Goal: Task Accomplishment & Management: Complete application form

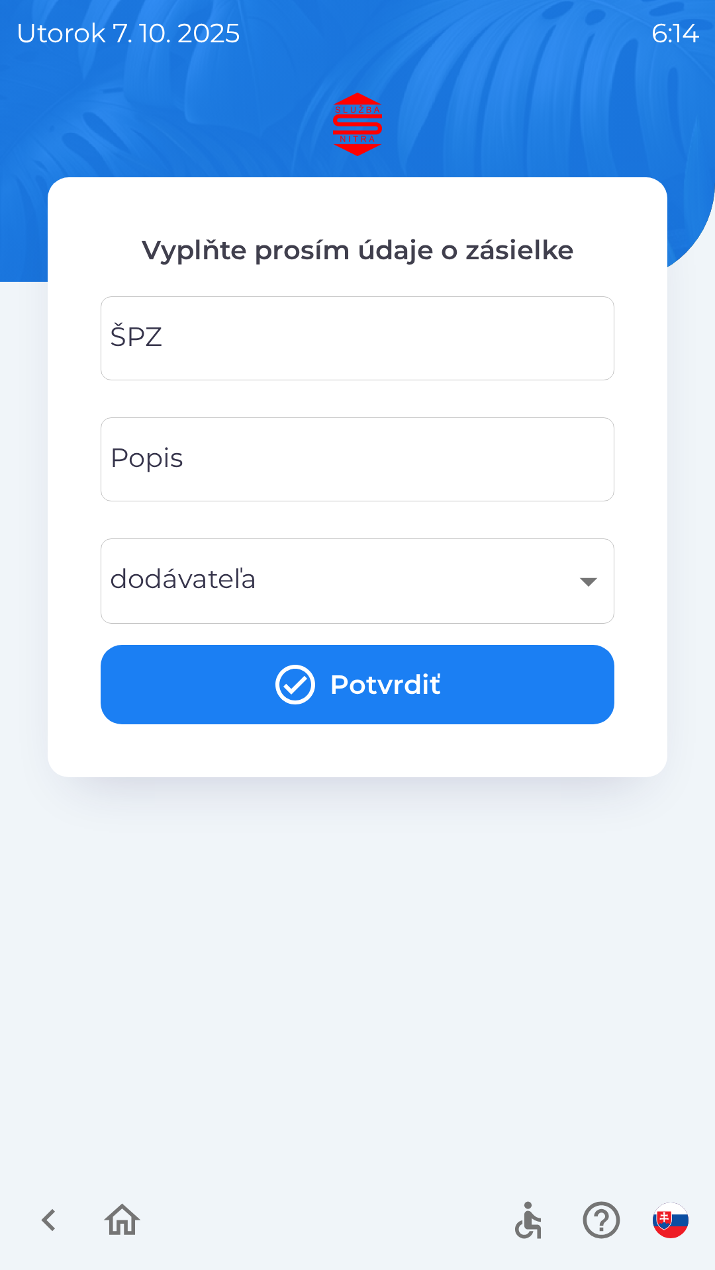
click at [658, 1215] on img "button" at bounding box center [670, 1221] width 36 height 36
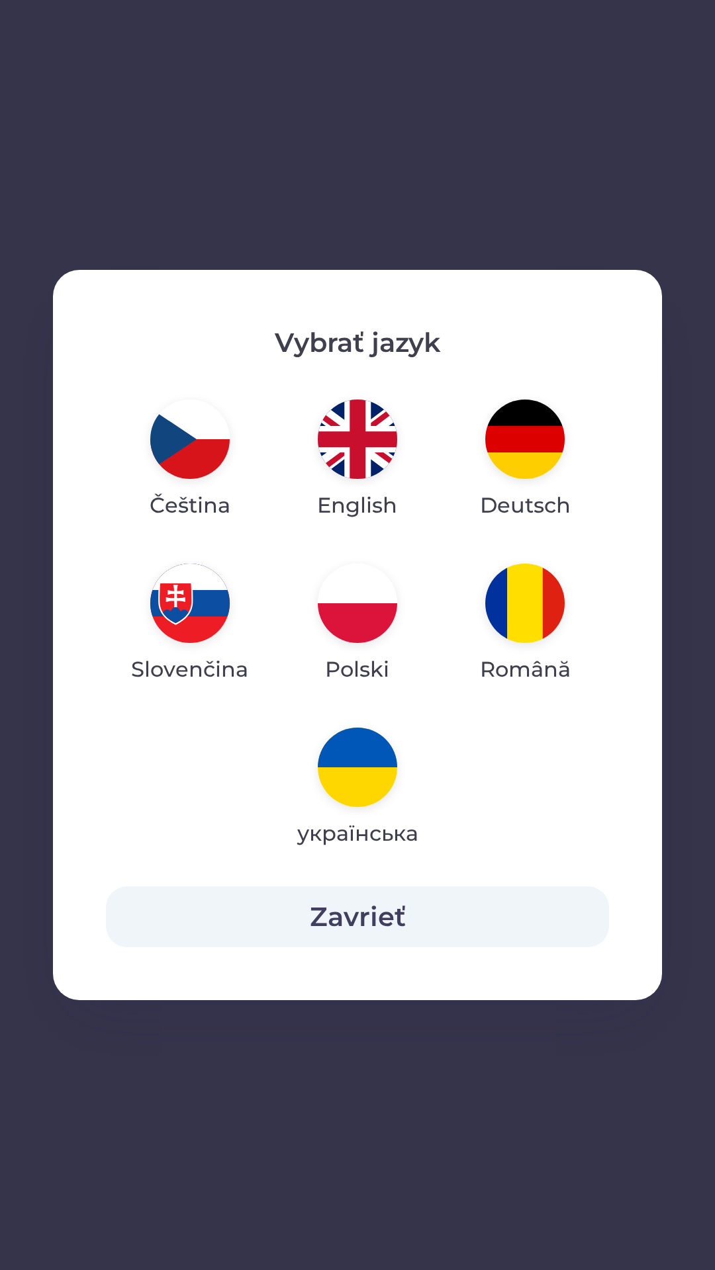
click at [359, 603] on img "button" at bounding box center [357, 603] width 79 height 79
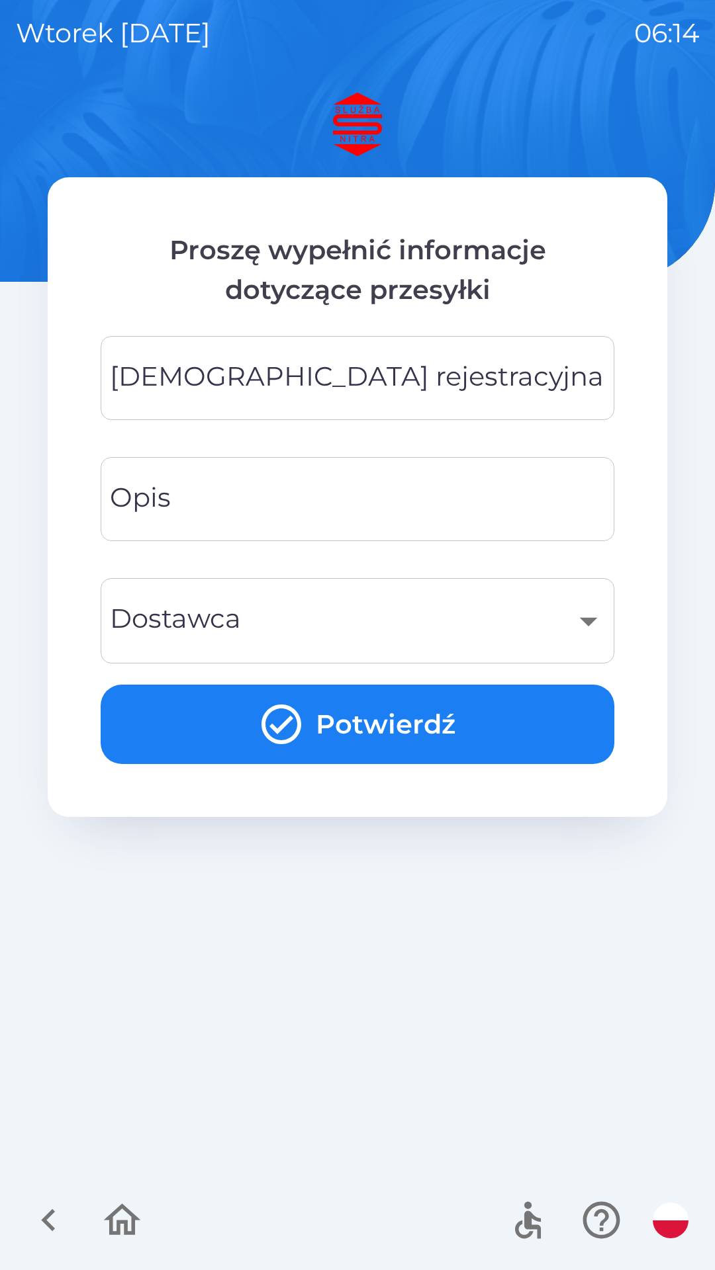
click at [591, 623] on div "​" at bounding box center [357, 621] width 482 height 54
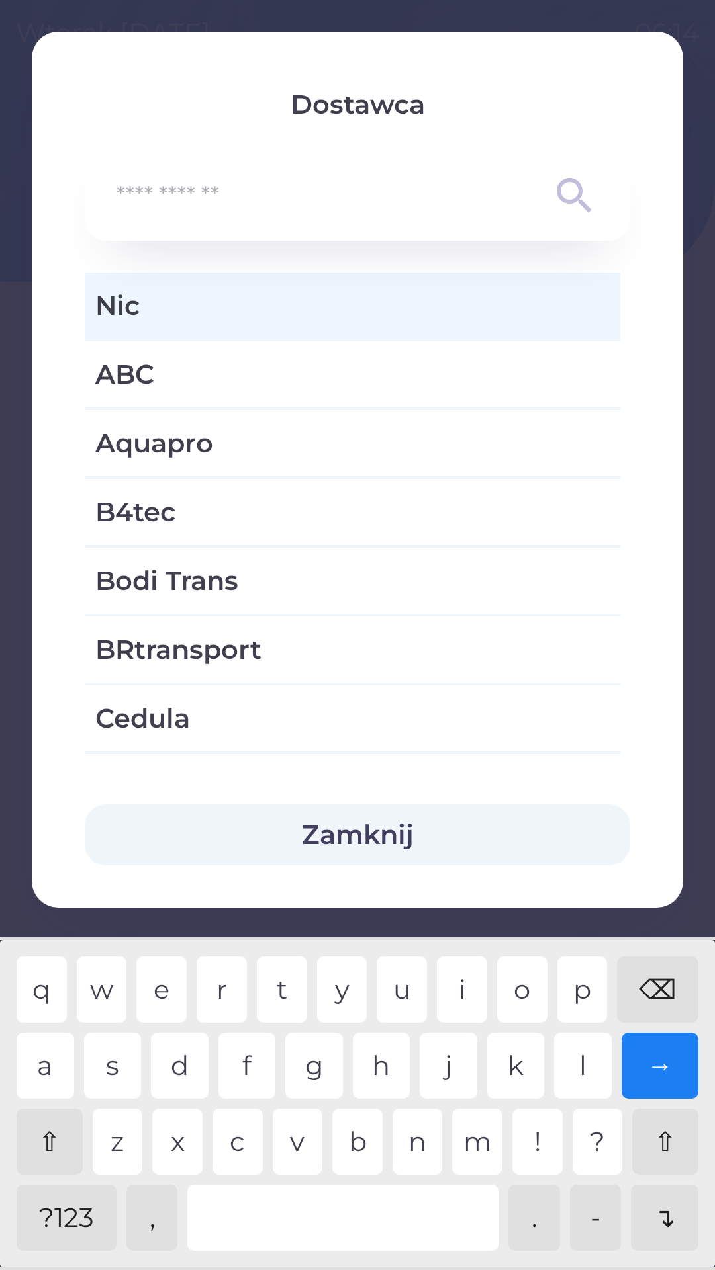
click at [152, 321] on span "Nic" at bounding box center [352, 306] width 514 height 40
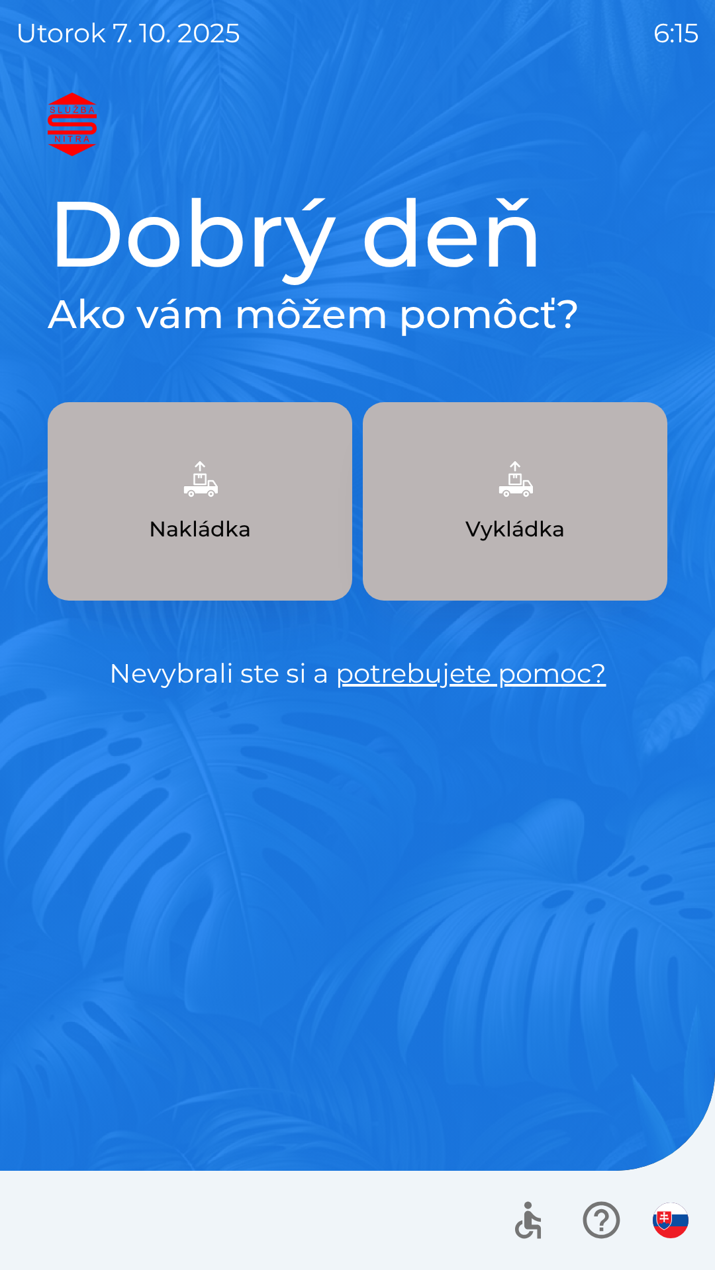
click at [601, 1221] on icon "button" at bounding box center [601, 1220] width 44 height 44
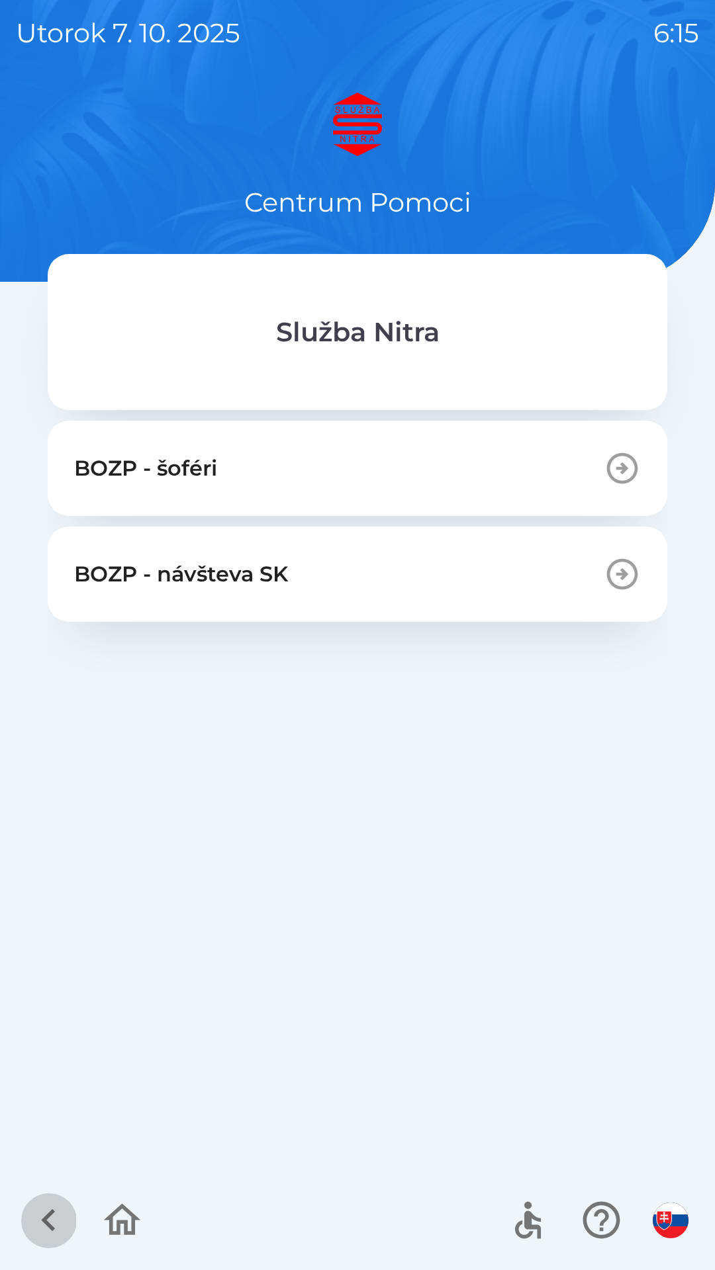
click at [62, 1222] on icon "button" at bounding box center [48, 1220] width 44 height 44
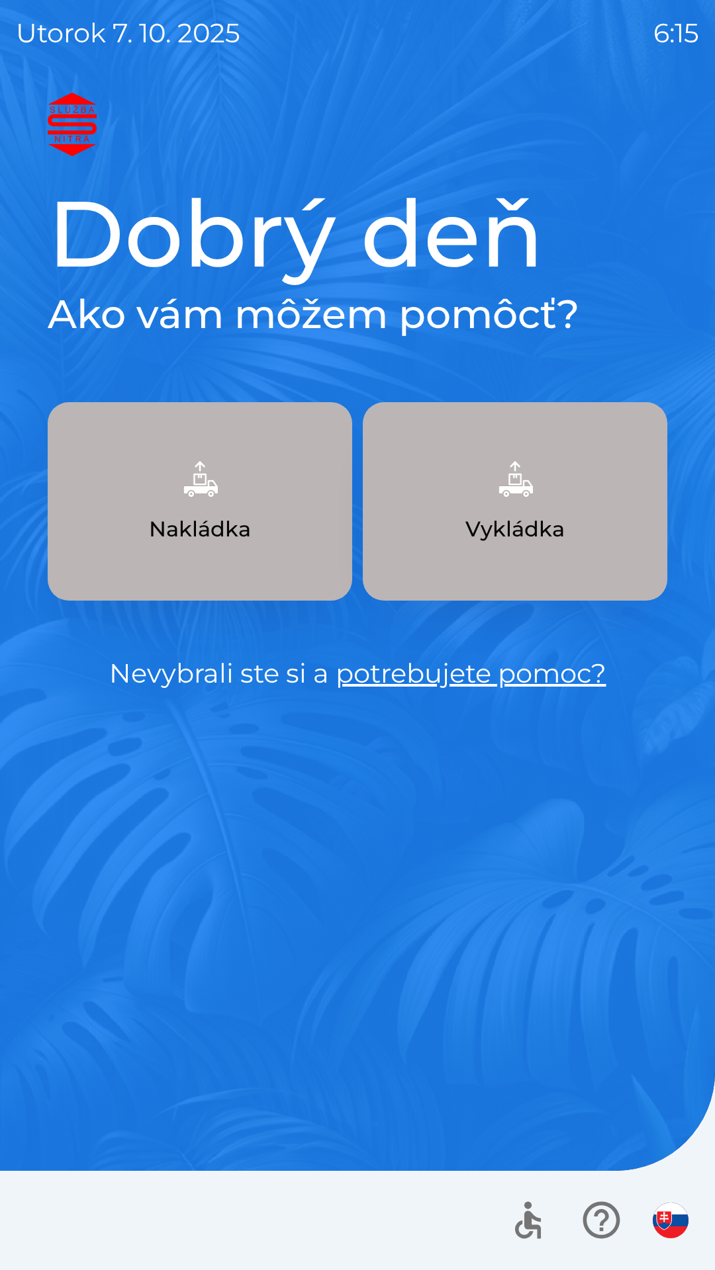
click at [671, 1221] on img "button" at bounding box center [670, 1221] width 36 height 36
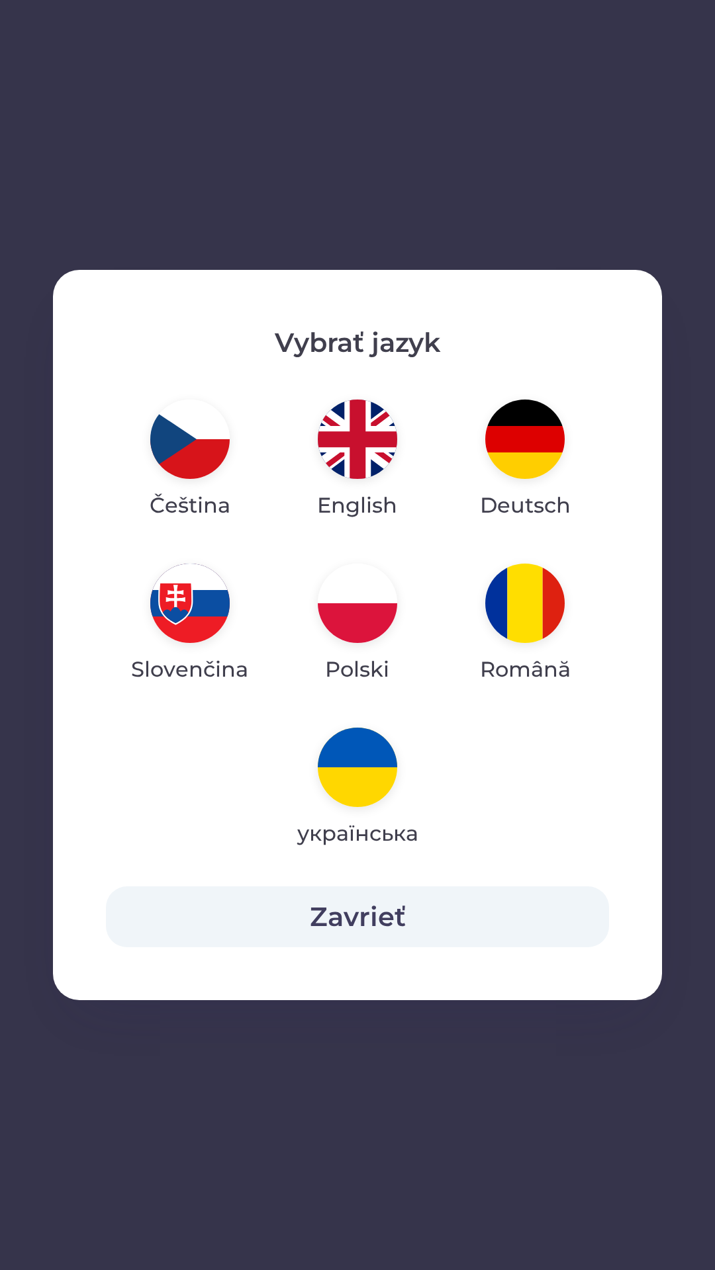
click at [353, 631] on img "button" at bounding box center [357, 603] width 79 height 79
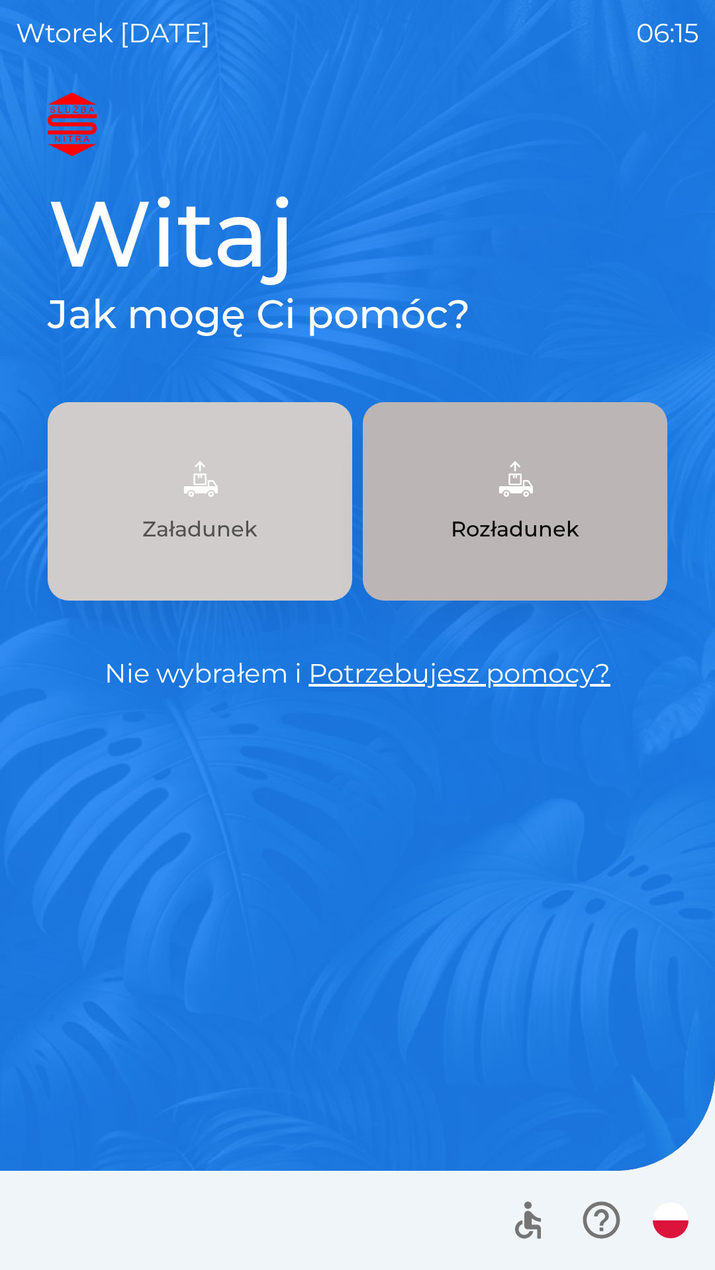
click at [185, 543] on p "Załadunek" at bounding box center [199, 529] width 115 height 32
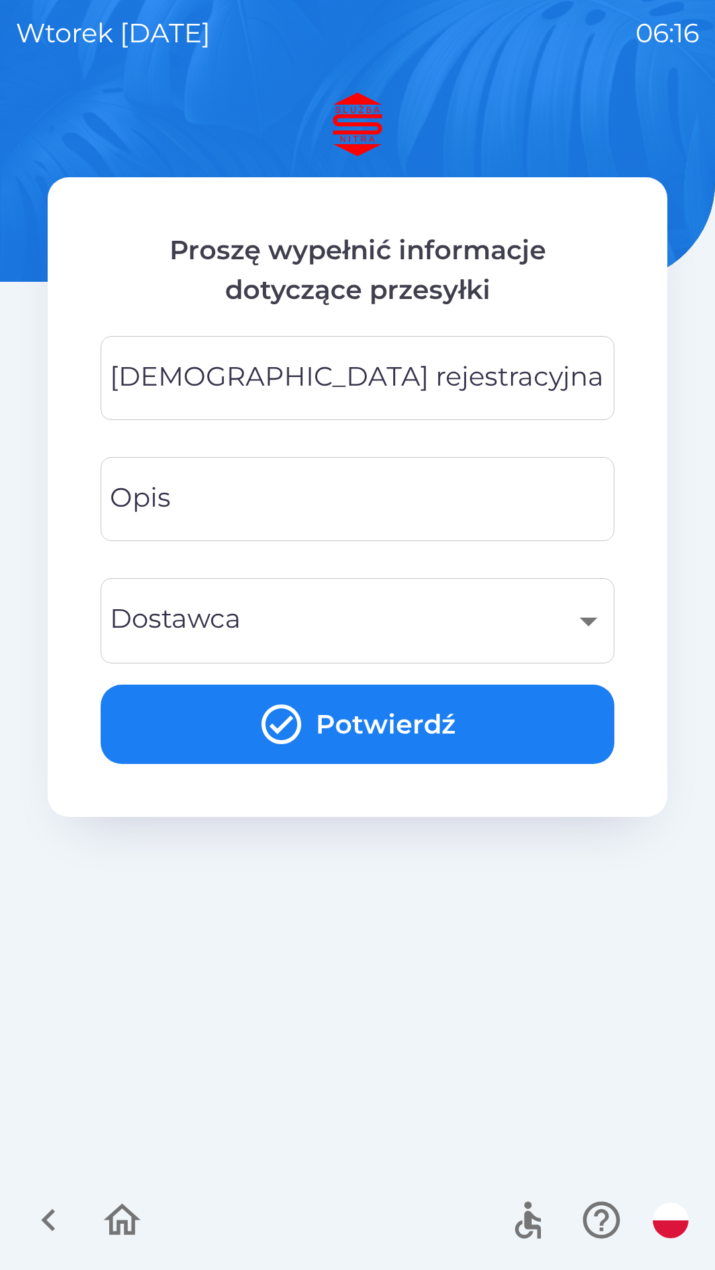
click at [198, 382] on div "[DEMOGRAPHIC_DATA] rejestracyjna Tablica rejestracyjna" at bounding box center [357, 378] width 513 height 84
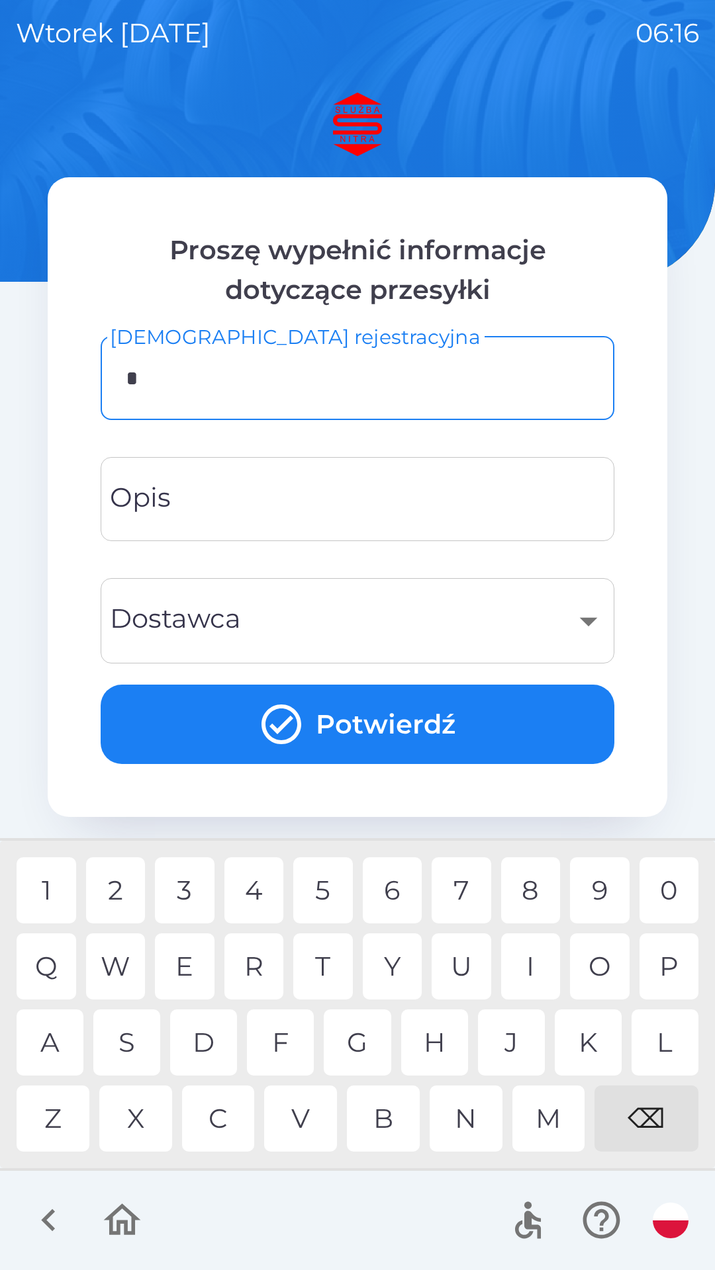
click at [587, 1034] on div "K" at bounding box center [587, 1043] width 67 height 66
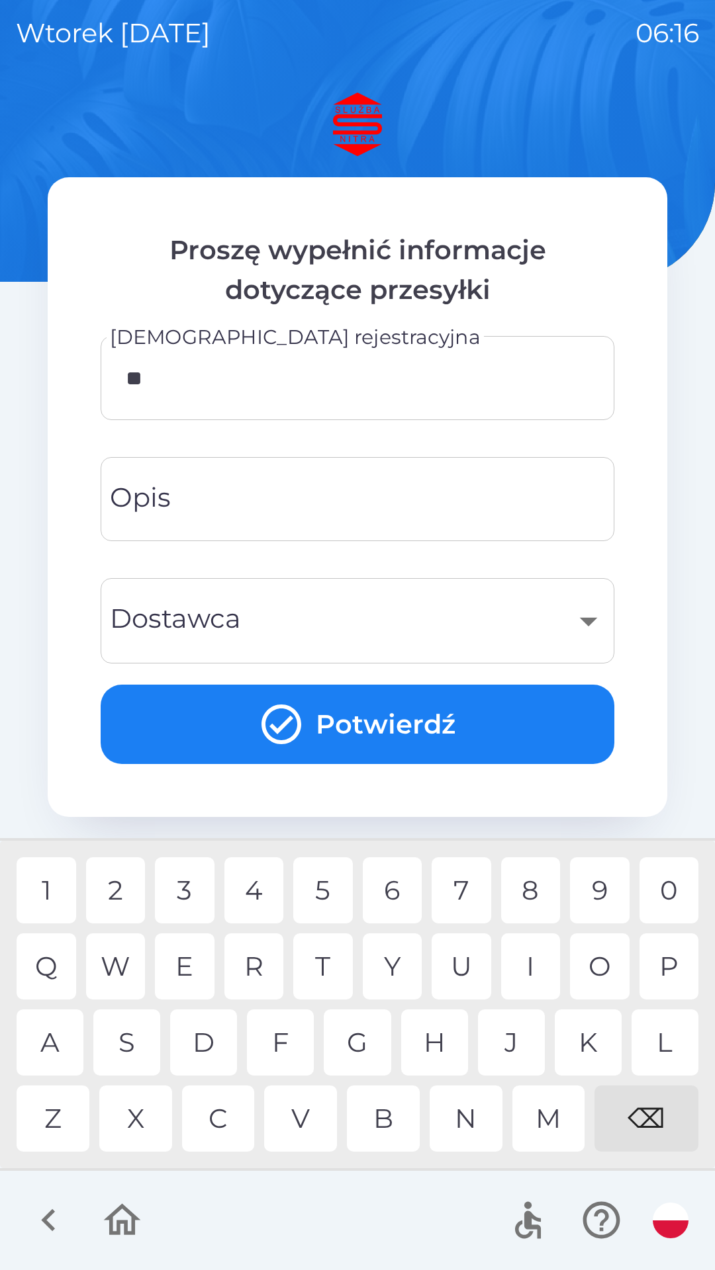
click at [144, 1046] on div "S" at bounding box center [126, 1043] width 67 height 66
click at [463, 959] on div "U" at bounding box center [461, 967] width 60 height 66
click at [192, 961] on div "E" at bounding box center [185, 967] width 60 height 66
click at [283, 1047] on div "F" at bounding box center [280, 1043] width 67 height 66
click at [191, 889] on div "3" at bounding box center [185, 891] width 60 height 66
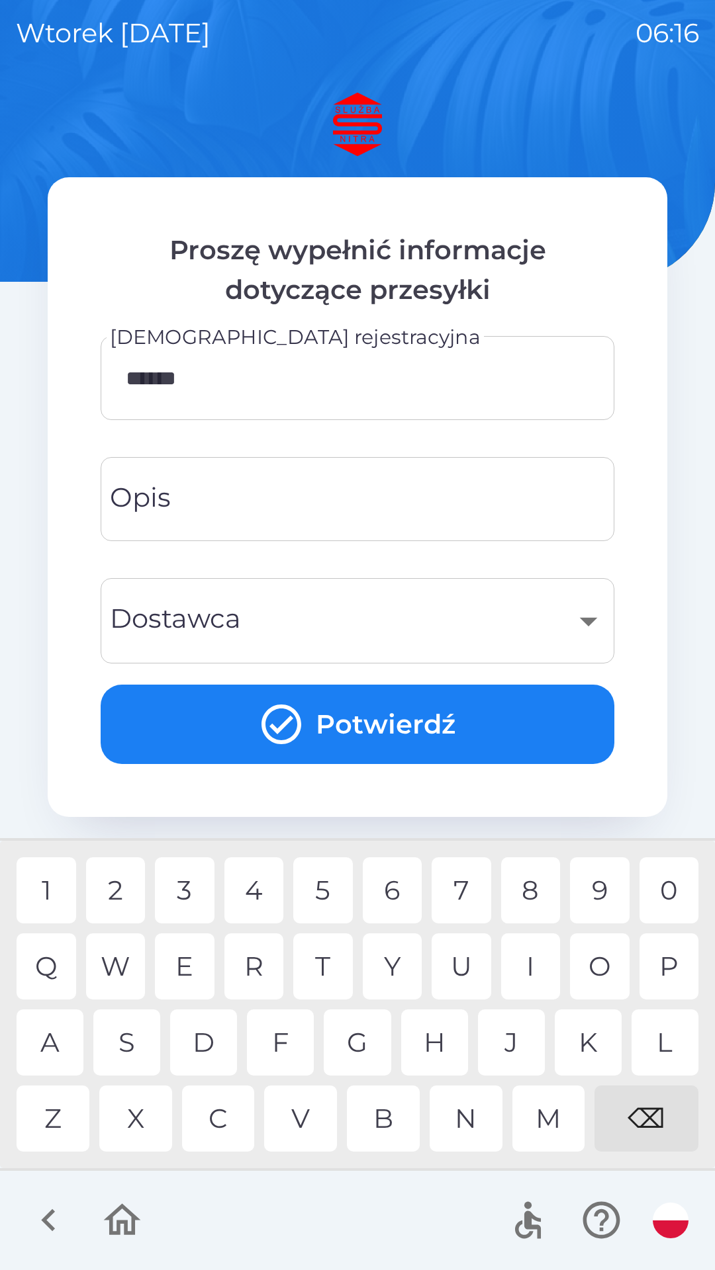
type input "*******"
click at [391, 890] on div "6" at bounding box center [393, 891] width 60 height 66
click at [196, 521] on input "Opis" at bounding box center [357, 499] width 482 height 52
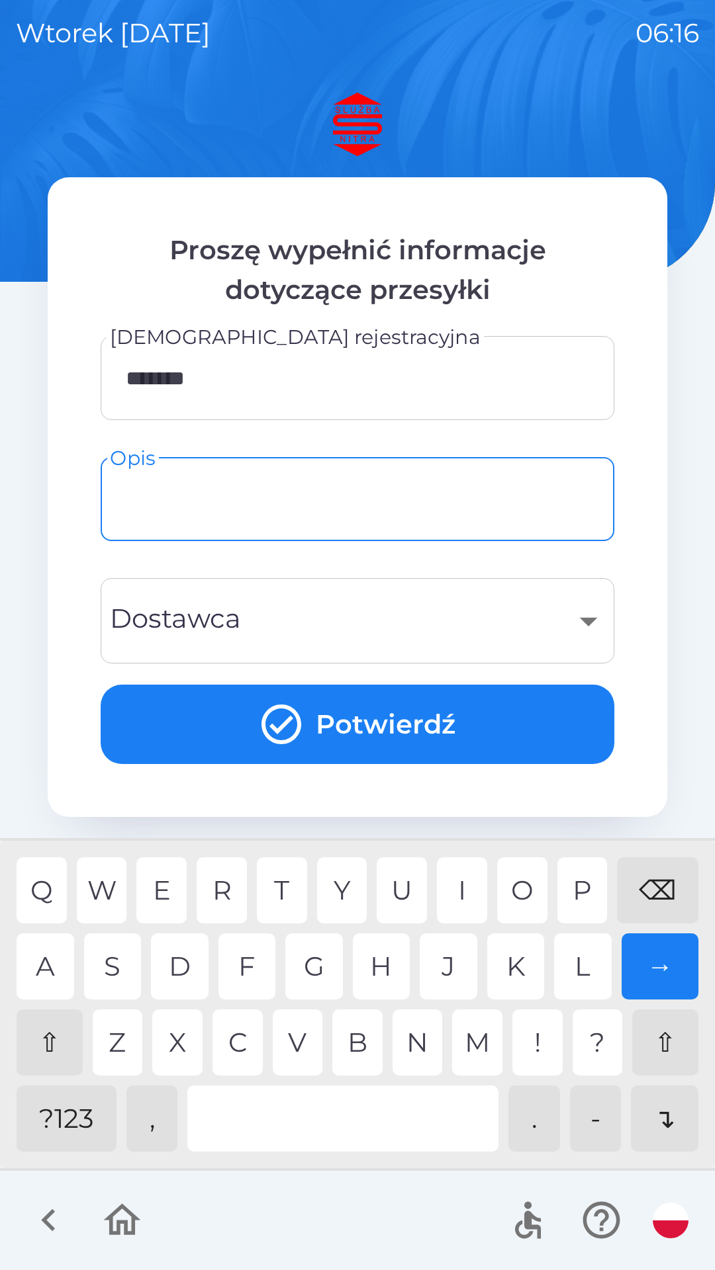
click at [54, 1041] on div "⇧" at bounding box center [50, 1043] width 66 height 66
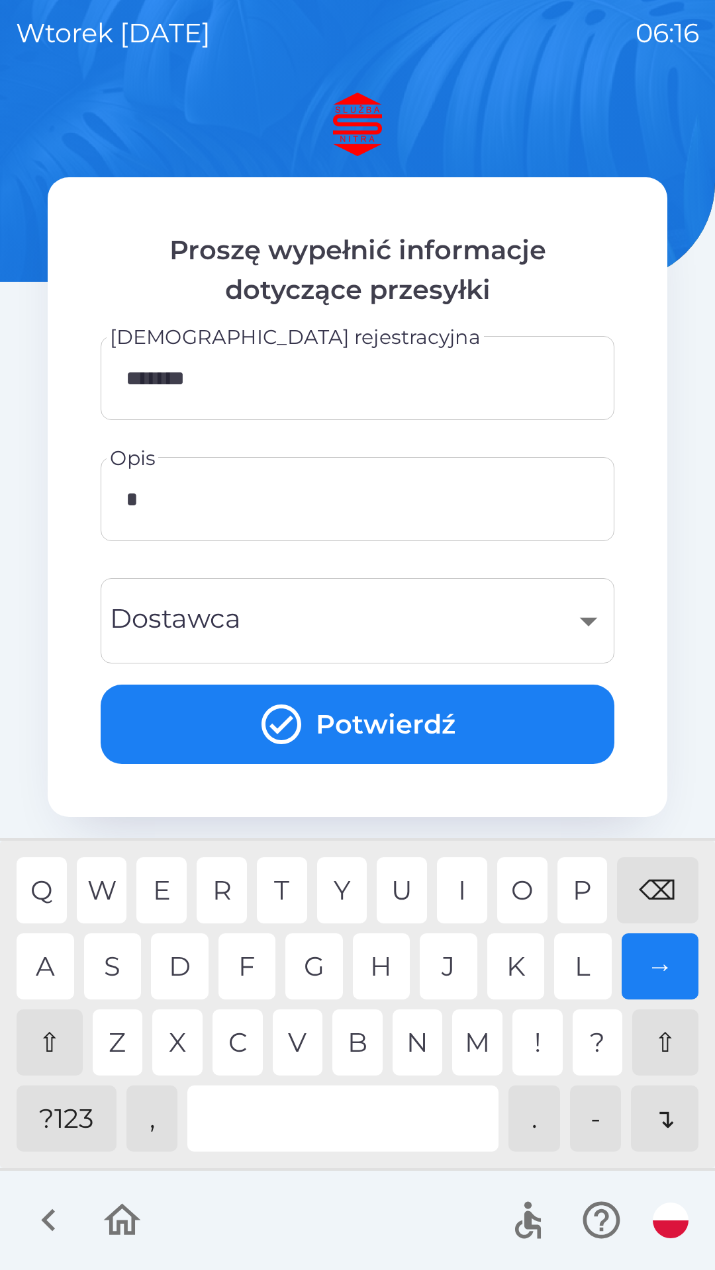
click at [322, 965] on div "G" at bounding box center [314, 967] width 58 height 66
click at [230, 881] on div "R" at bounding box center [222, 891] width 50 height 66
click at [120, 1041] on div "Z" at bounding box center [118, 1043] width 50 height 66
click at [517, 961] on div "K" at bounding box center [516, 967] width 58 height 66
type input "*******"
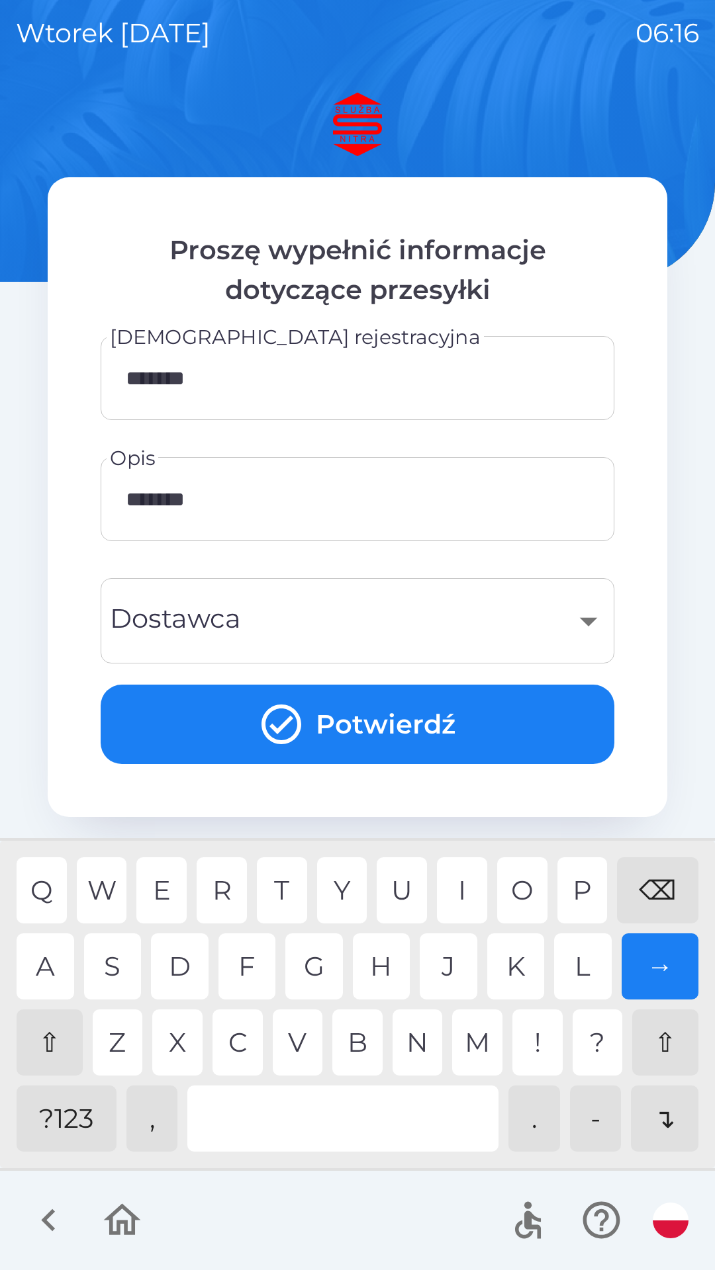
click at [286, 713] on icon "submit" at bounding box center [281, 725] width 48 height 48
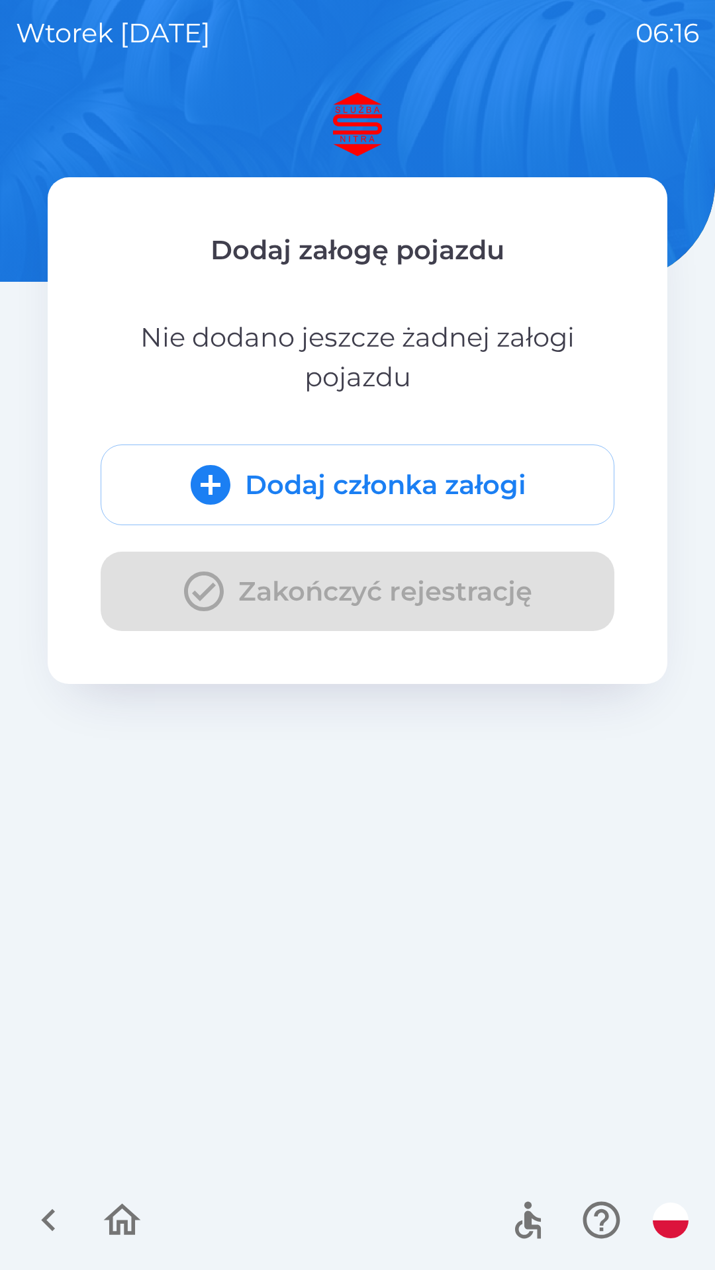
click at [192, 596] on div "Dodaj członka załogi Zakończyć rejestrację" at bounding box center [357, 538] width 513 height 187
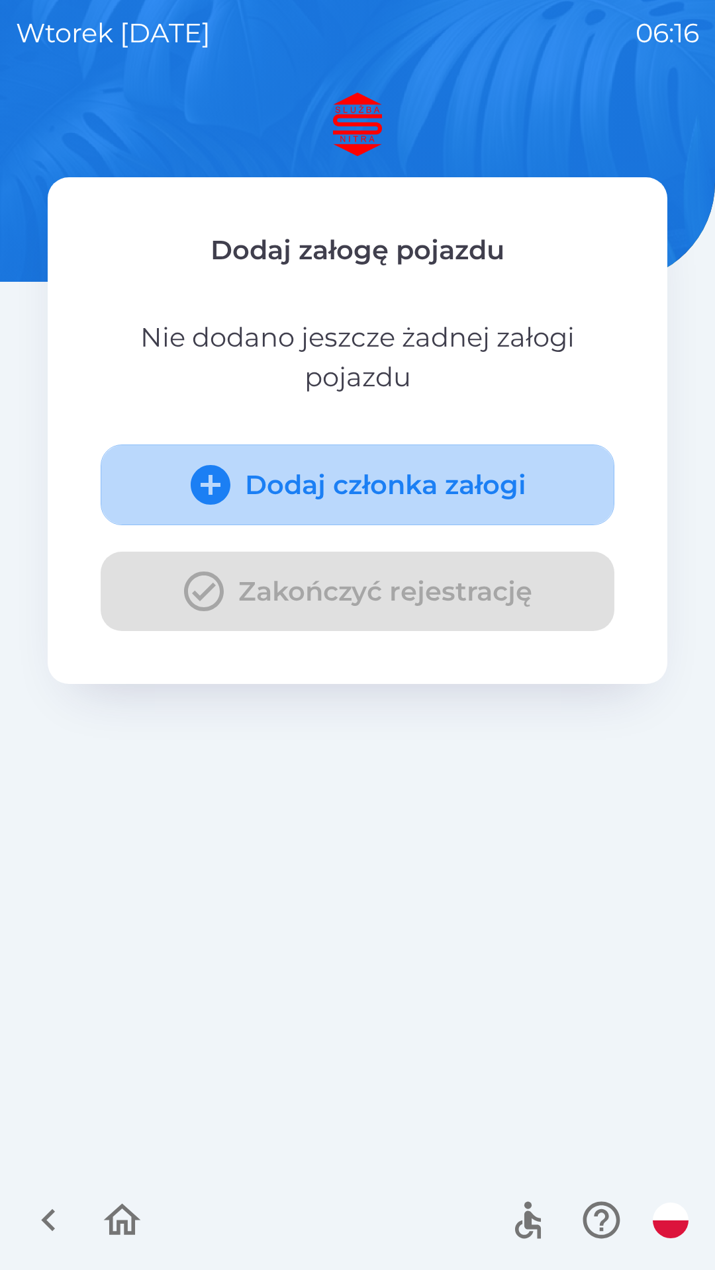
click at [165, 477] on button "Dodaj członka załogi" at bounding box center [357, 485] width 513 height 81
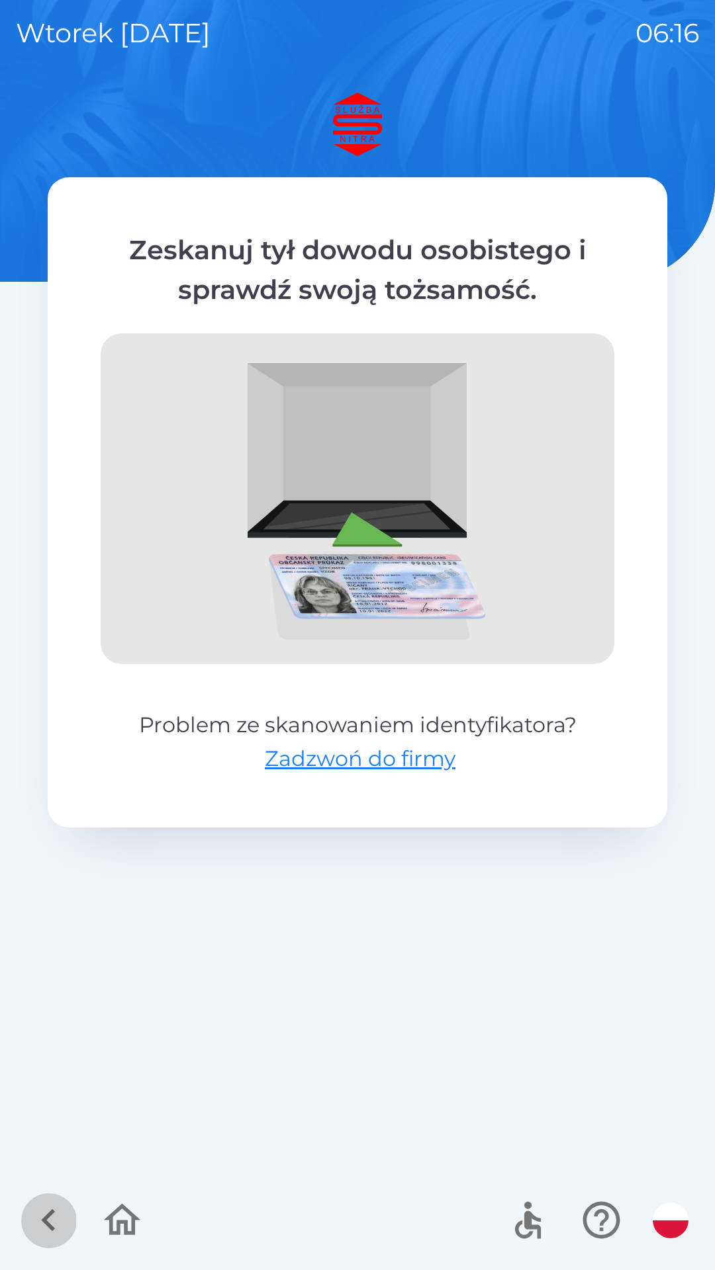
click at [48, 1214] on icon "button" at bounding box center [48, 1220] width 44 height 44
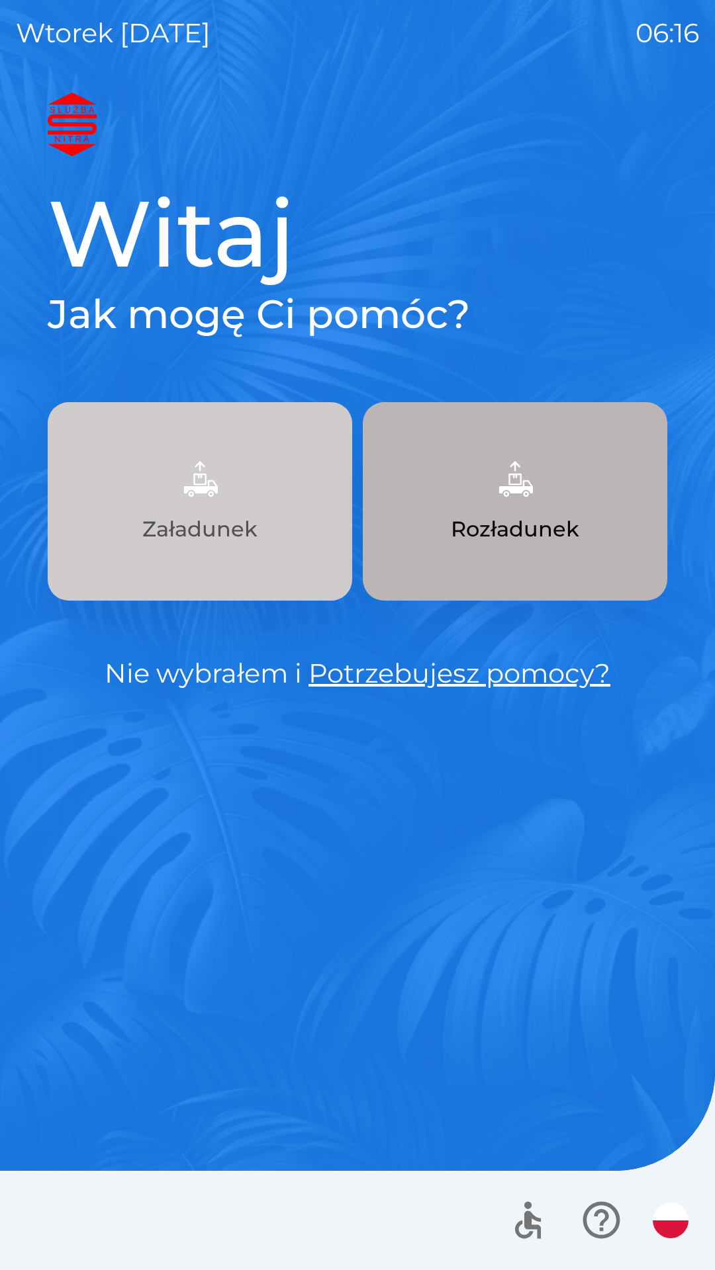
click at [155, 511] on button "Załadunek" at bounding box center [200, 501] width 304 height 199
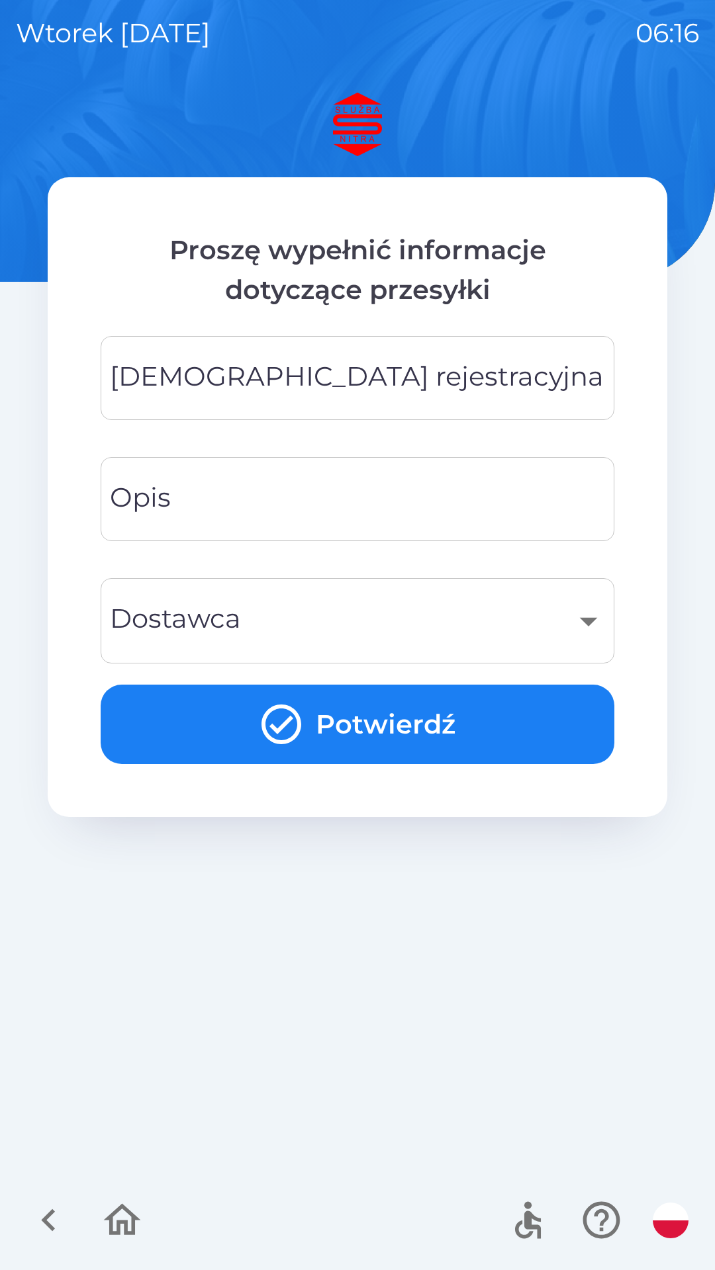
click at [184, 388] on div "[DEMOGRAPHIC_DATA] rejestracyjna Tablica rejestracyjna" at bounding box center [357, 378] width 513 height 84
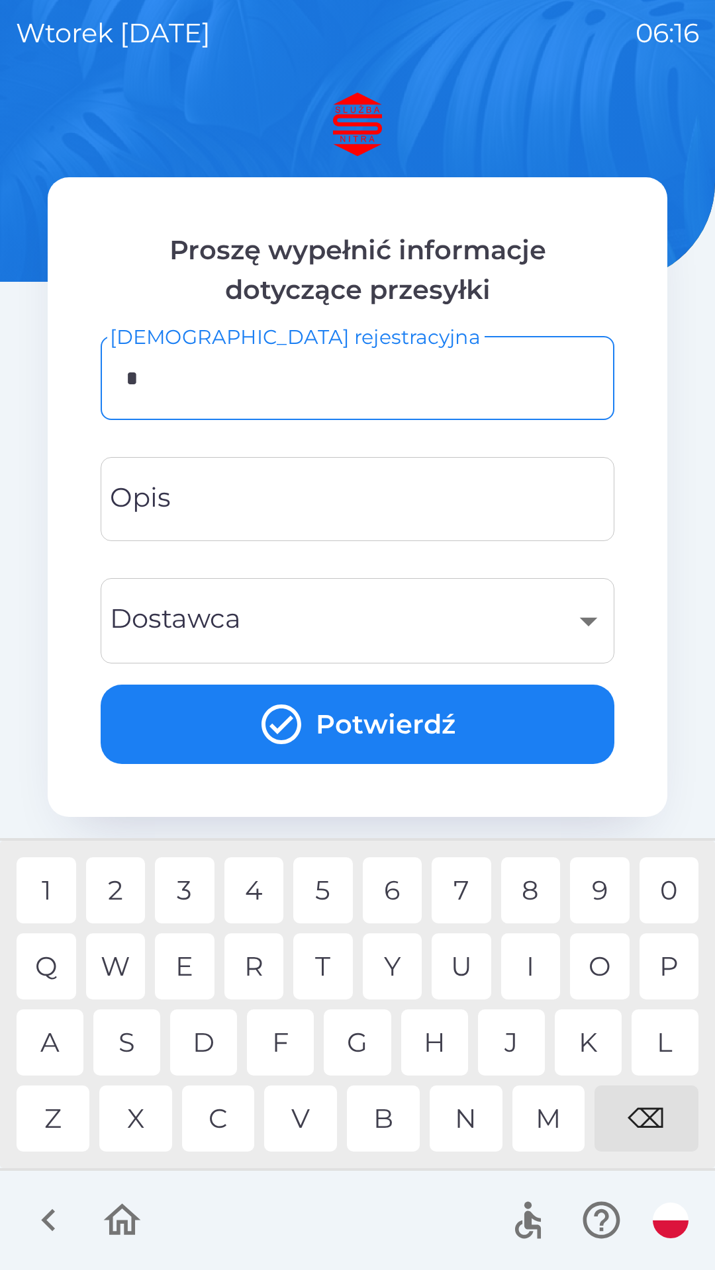
click at [590, 1041] on div "K" at bounding box center [587, 1043] width 67 height 66
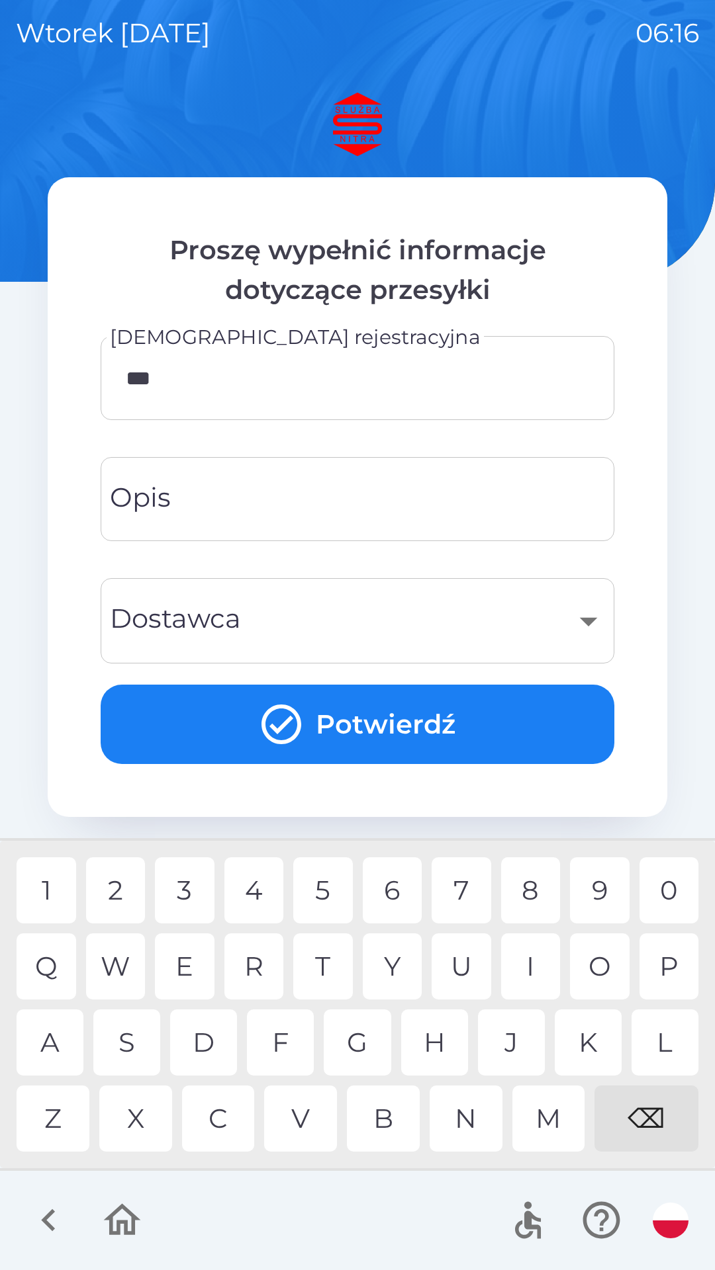
click at [458, 965] on div "U" at bounding box center [461, 967] width 60 height 66
click at [190, 958] on div "E" at bounding box center [185, 967] width 60 height 66
click at [281, 1045] on div "F" at bounding box center [280, 1043] width 67 height 66
click at [185, 895] on div "3" at bounding box center [185, 891] width 60 height 66
type input "*******"
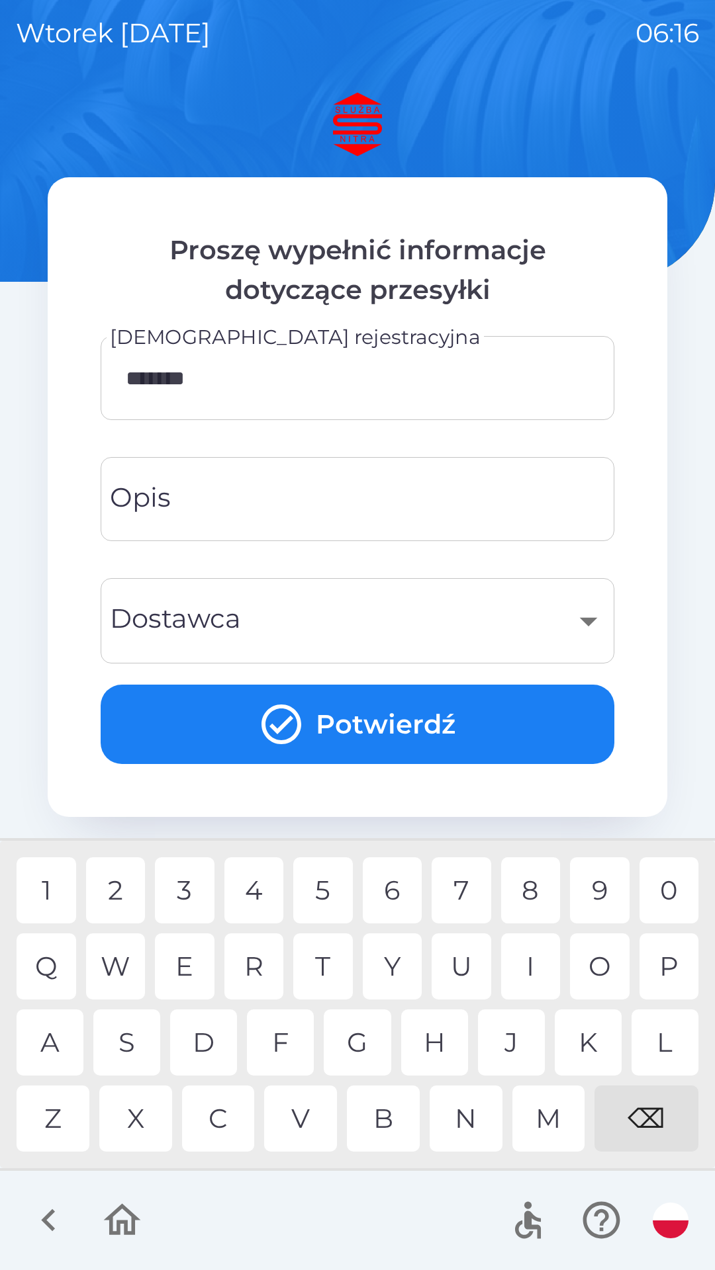
click at [209, 506] on input "Opis" at bounding box center [357, 499] width 482 height 52
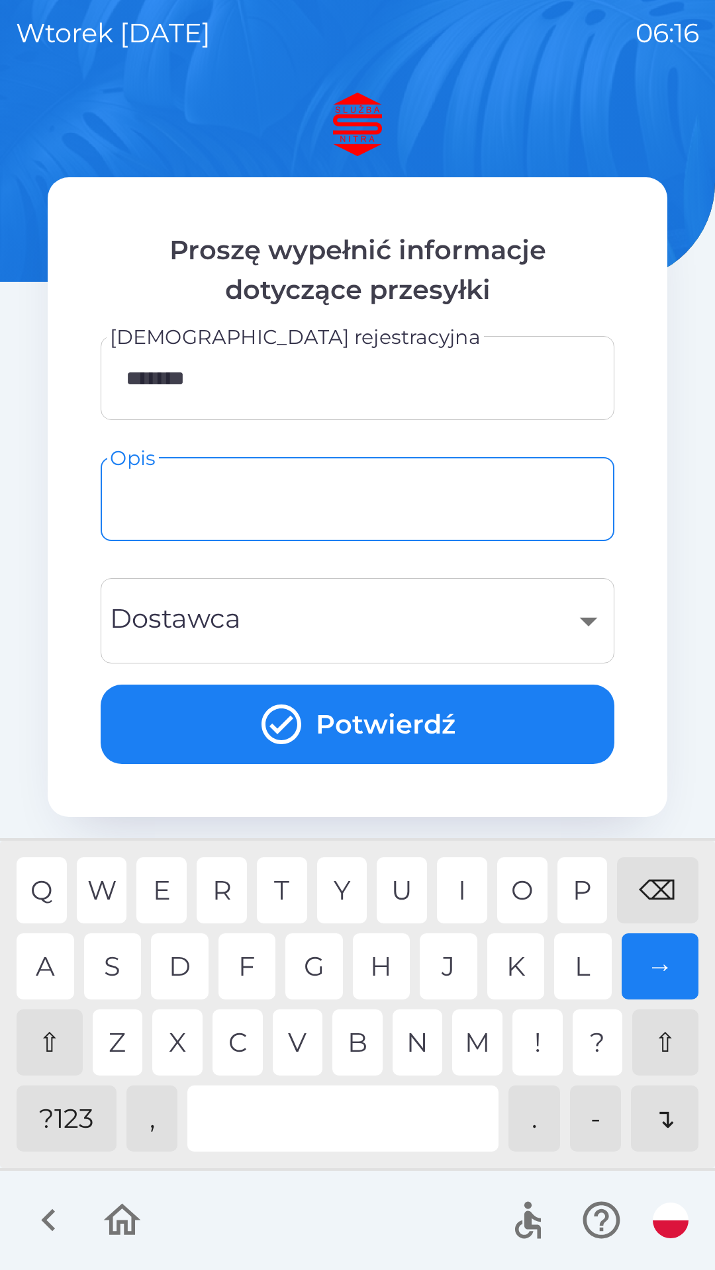
click at [56, 1032] on div "⇧" at bounding box center [50, 1043] width 66 height 66
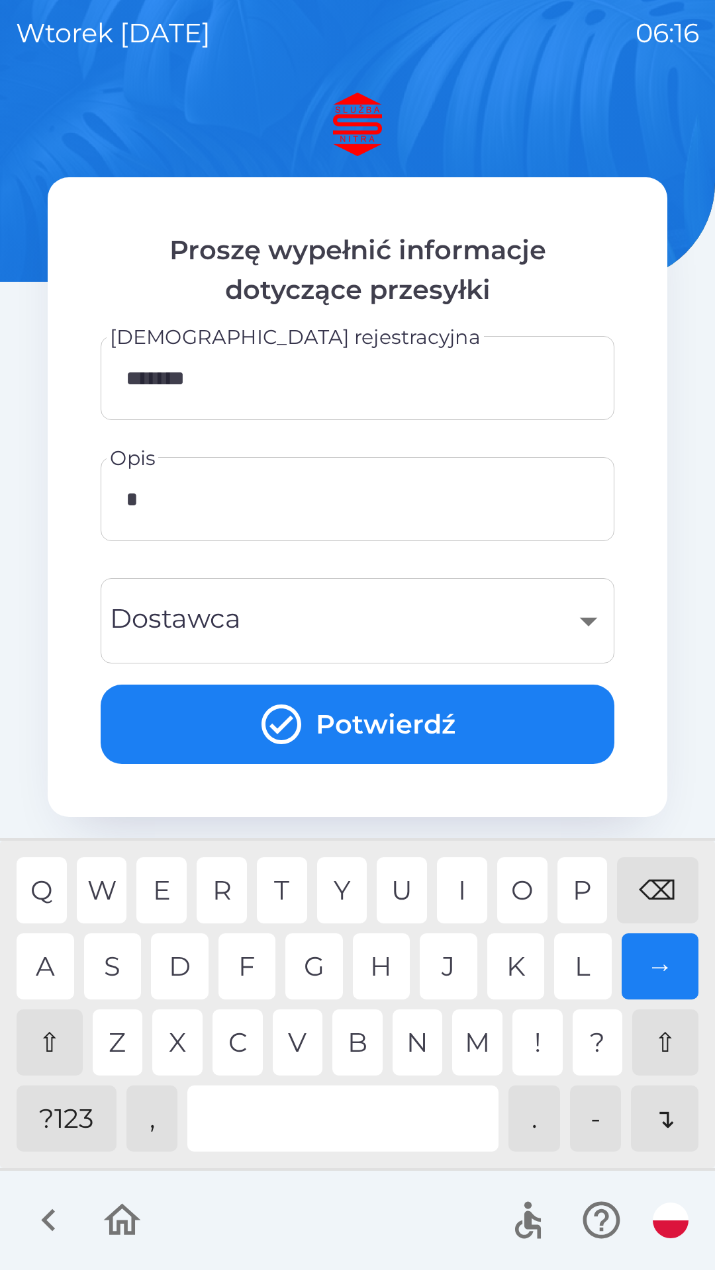
click at [321, 957] on div "G" at bounding box center [314, 967] width 58 height 66
click at [512, 967] on div "K" at bounding box center [516, 967] width 58 height 66
type input "*******"
click at [37, 957] on div "A" at bounding box center [46, 967] width 58 height 66
click at [303, 721] on icon "submit" at bounding box center [281, 725] width 48 height 48
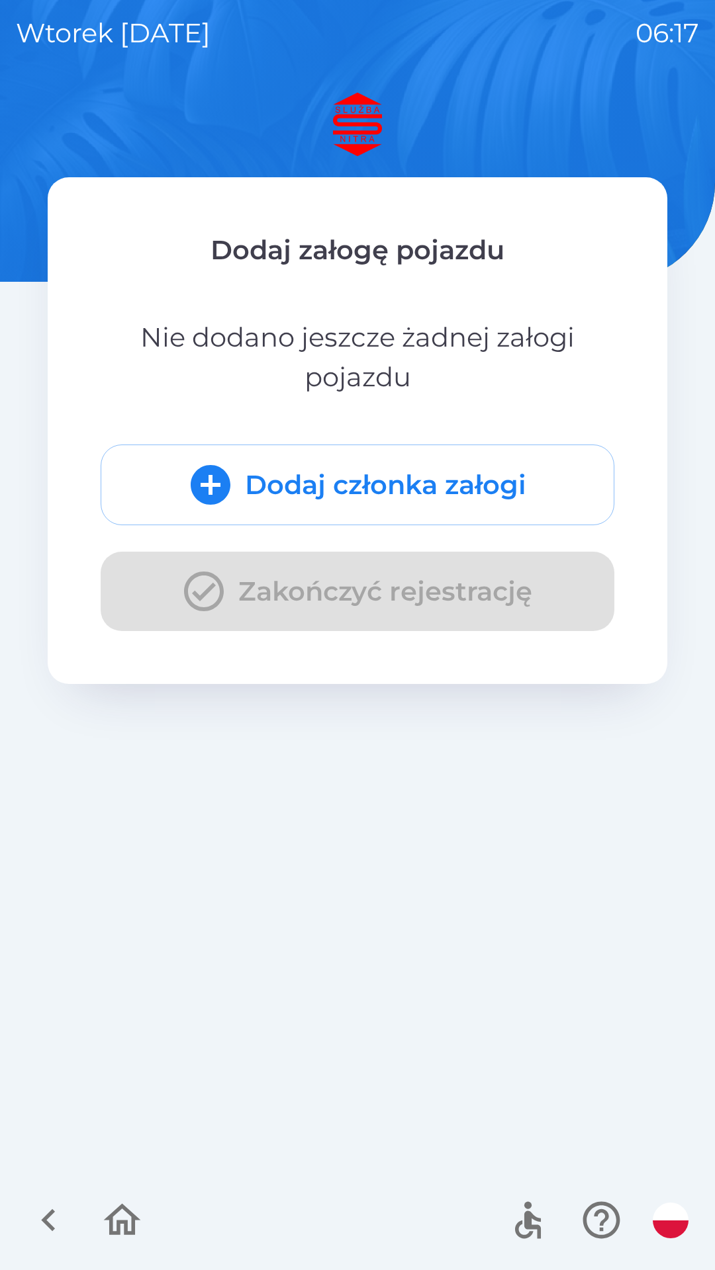
click at [197, 599] on div "Dodaj członka załogi Zakończyć rejestrację" at bounding box center [357, 538] width 513 height 187
click at [194, 590] on div "Dodaj członka załogi Zakończyć rejestrację" at bounding box center [357, 538] width 513 height 187
click at [197, 586] on div "Dodaj członka załogi Zakończyć rejestrację" at bounding box center [357, 538] width 513 height 187
click at [605, 1217] on icon "button" at bounding box center [600, 1220] width 37 height 37
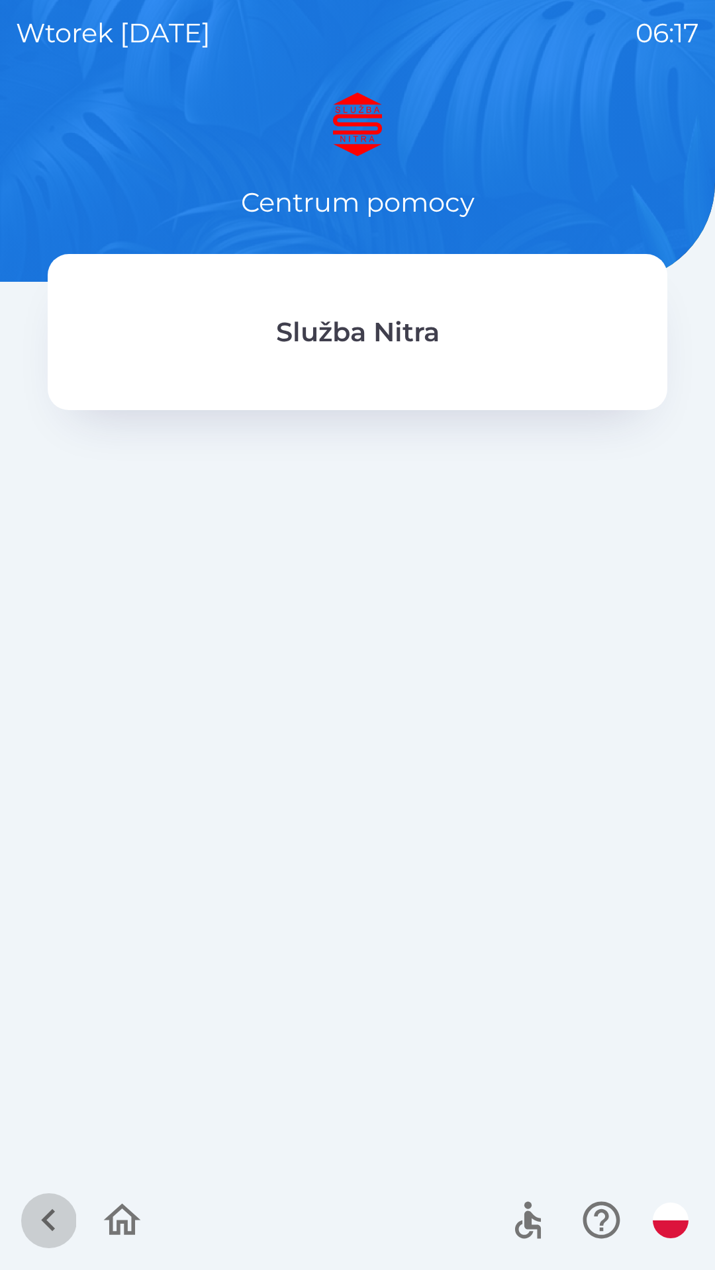
click at [54, 1221] on icon "button" at bounding box center [48, 1220] width 44 height 44
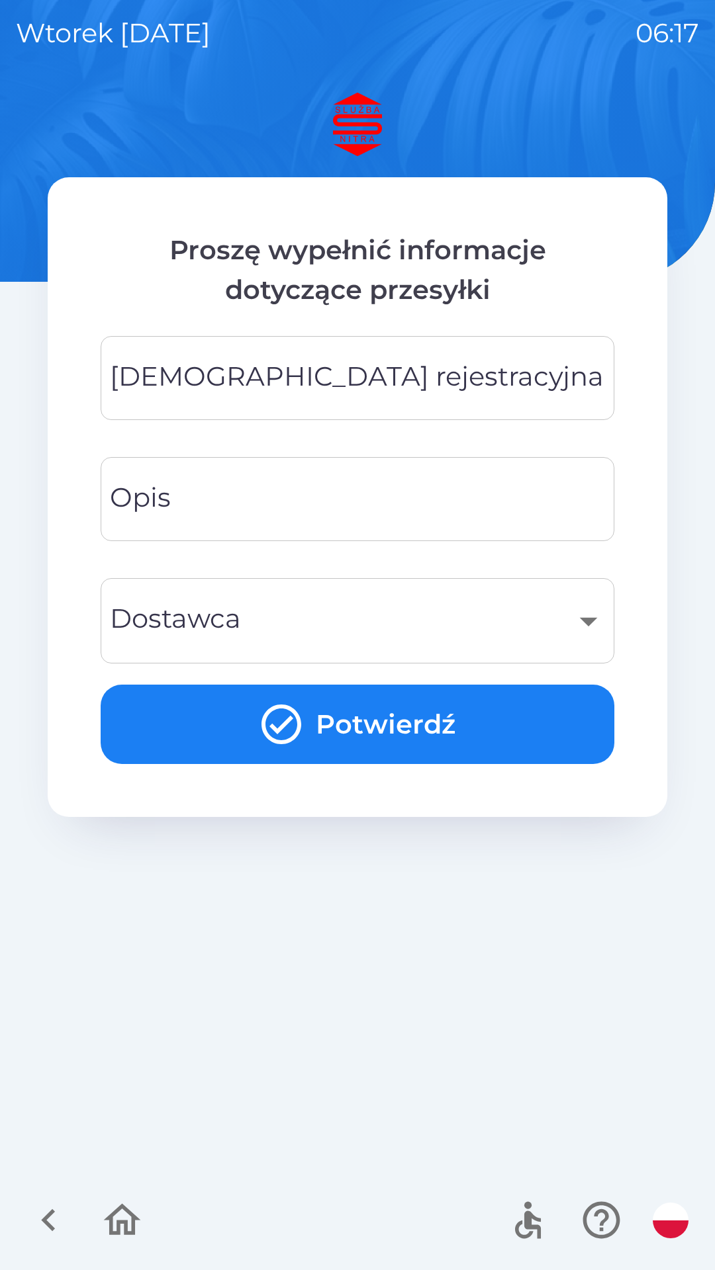
click at [448, 382] on input "[DEMOGRAPHIC_DATA] rejestracyjna" at bounding box center [357, 378] width 482 height 52
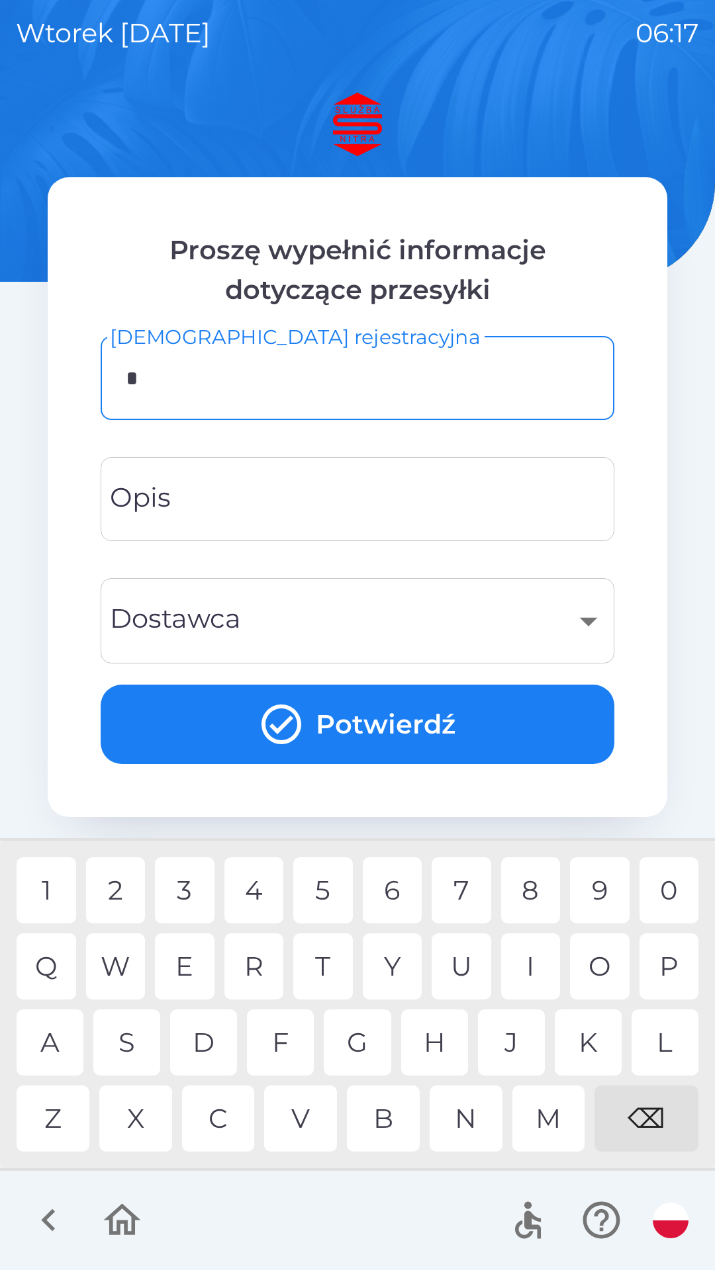
click at [588, 1056] on div "K" at bounding box center [587, 1043] width 67 height 66
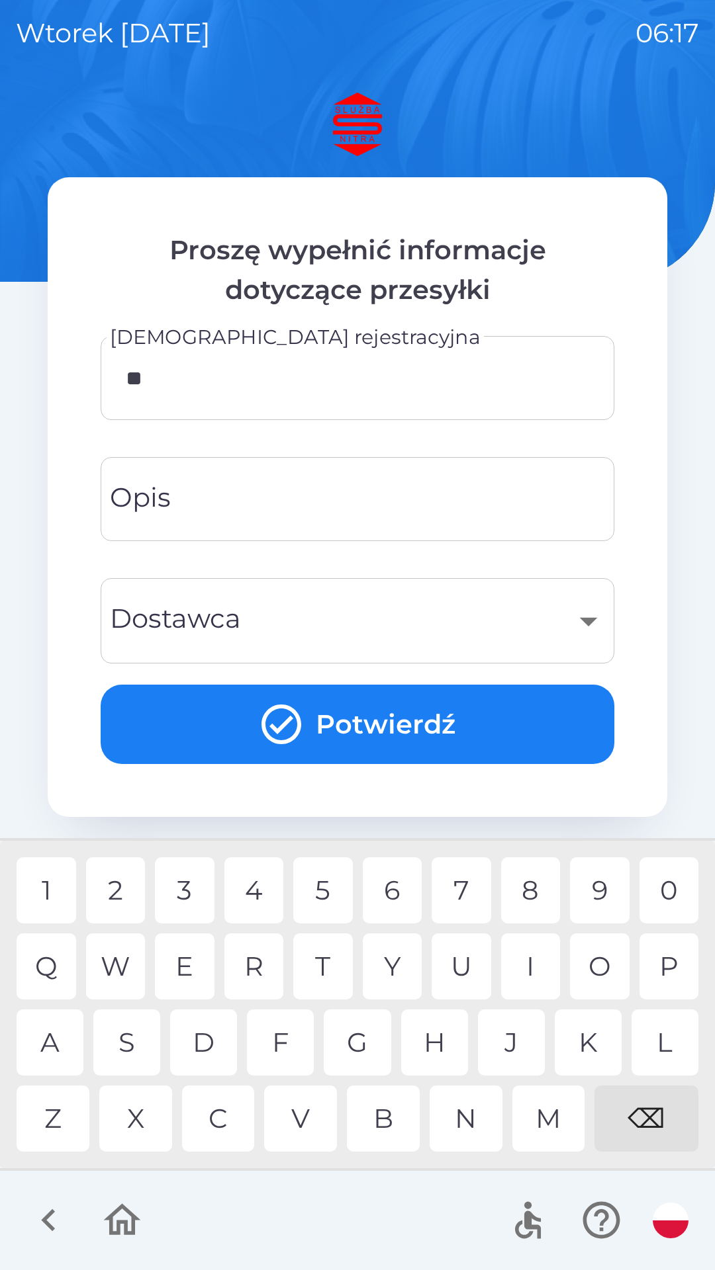
click at [138, 1043] on div "S" at bounding box center [126, 1043] width 67 height 66
click at [290, 1037] on div "F" at bounding box center [280, 1043] width 67 height 66
click at [191, 895] on div "3" at bounding box center [185, 891] width 60 height 66
type input "*******"
click at [394, 893] on div "6" at bounding box center [393, 891] width 60 height 66
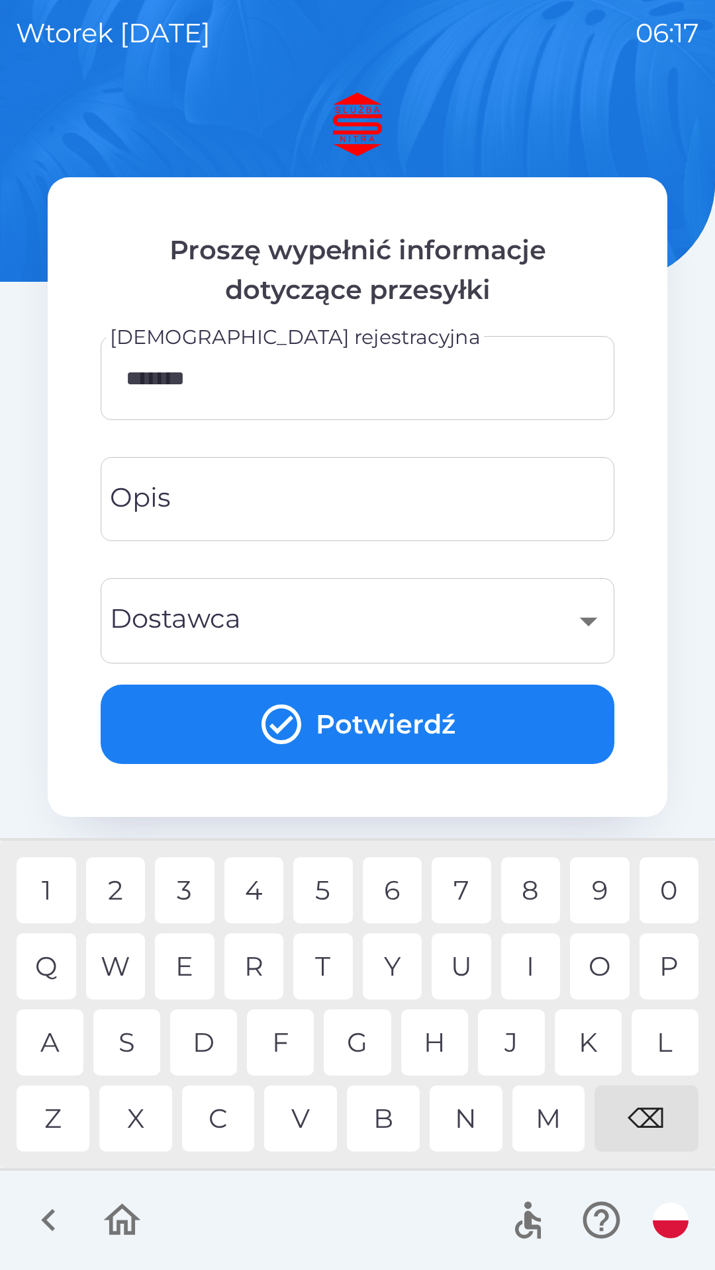
click at [318, 514] on input "Opis" at bounding box center [357, 499] width 482 height 52
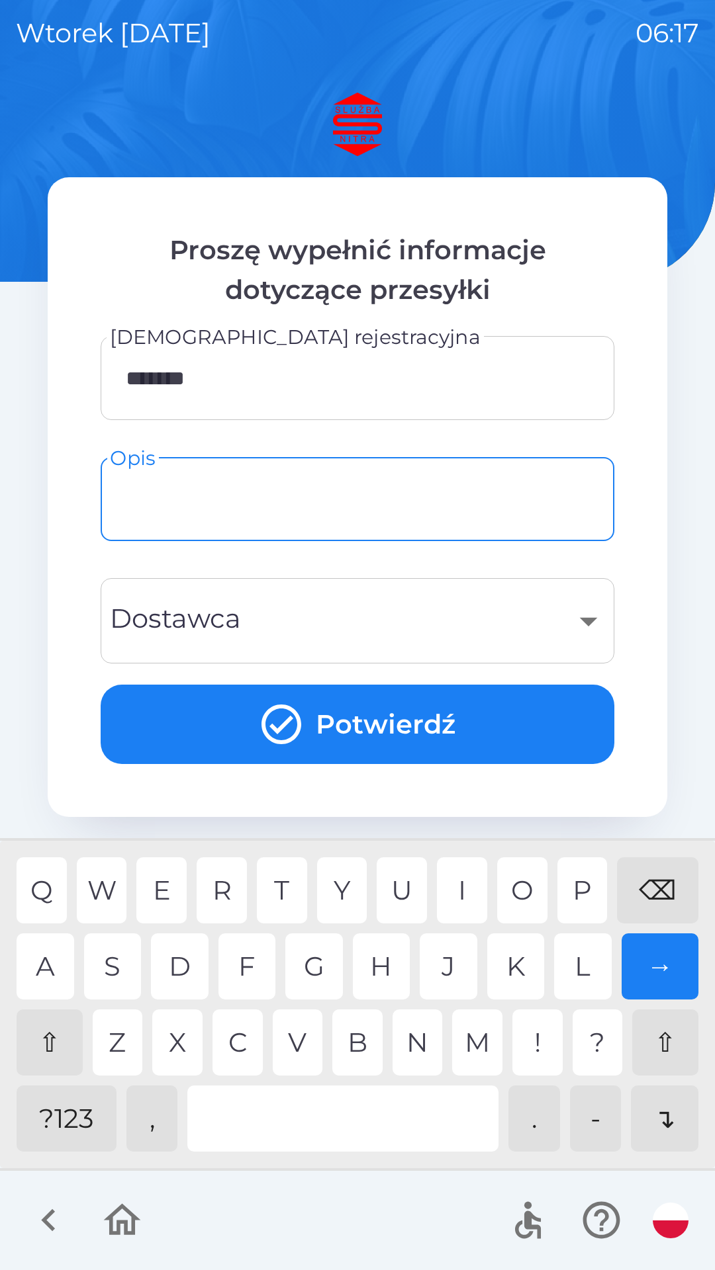
click at [52, 1042] on div "⇧" at bounding box center [50, 1043] width 66 height 66
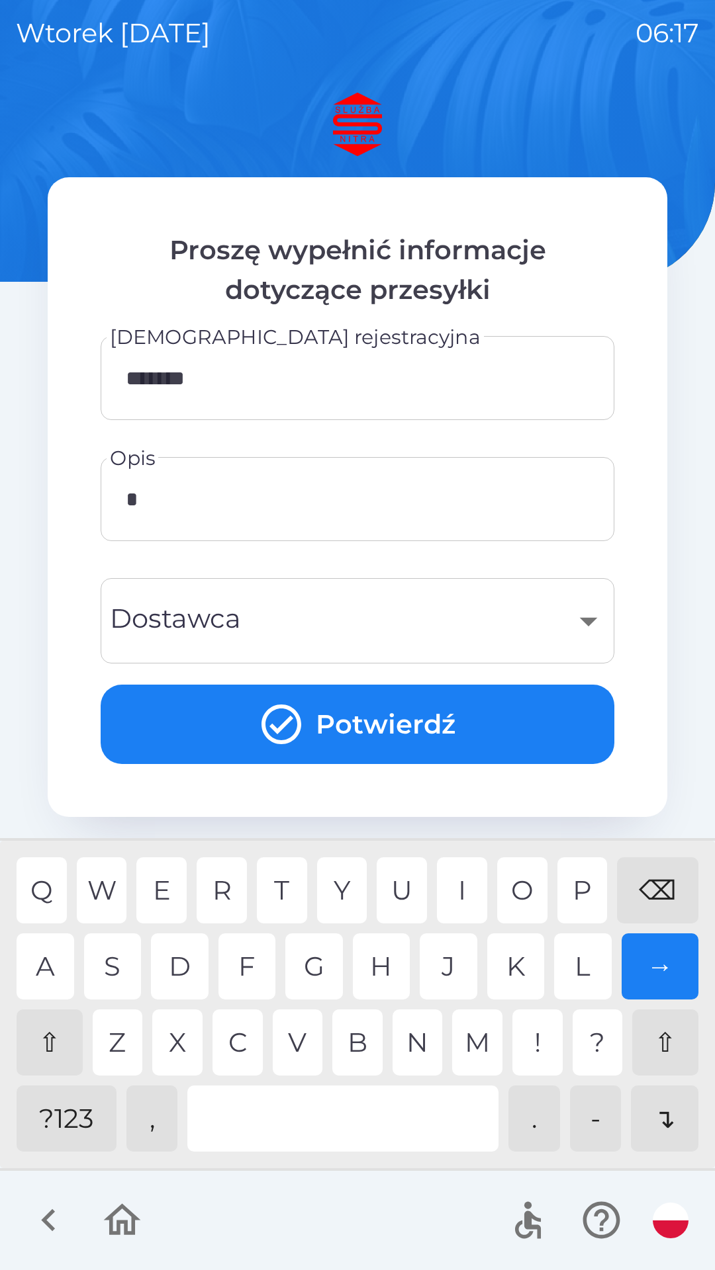
click at [320, 962] on div "G" at bounding box center [314, 967] width 58 height 66
click at [221, 883] on div "R" at bounding box center [222, 891] width 50 height 66
click at [124, 1039] on div "Z" at bounding box center [118, 1043] width 50 height 66
click at [49, 959] on div "A" at bounding box center [46, 967] width 58 height 66
click at [55, 949] on div "A" at bounding box center [46, 967] width 58 height 66
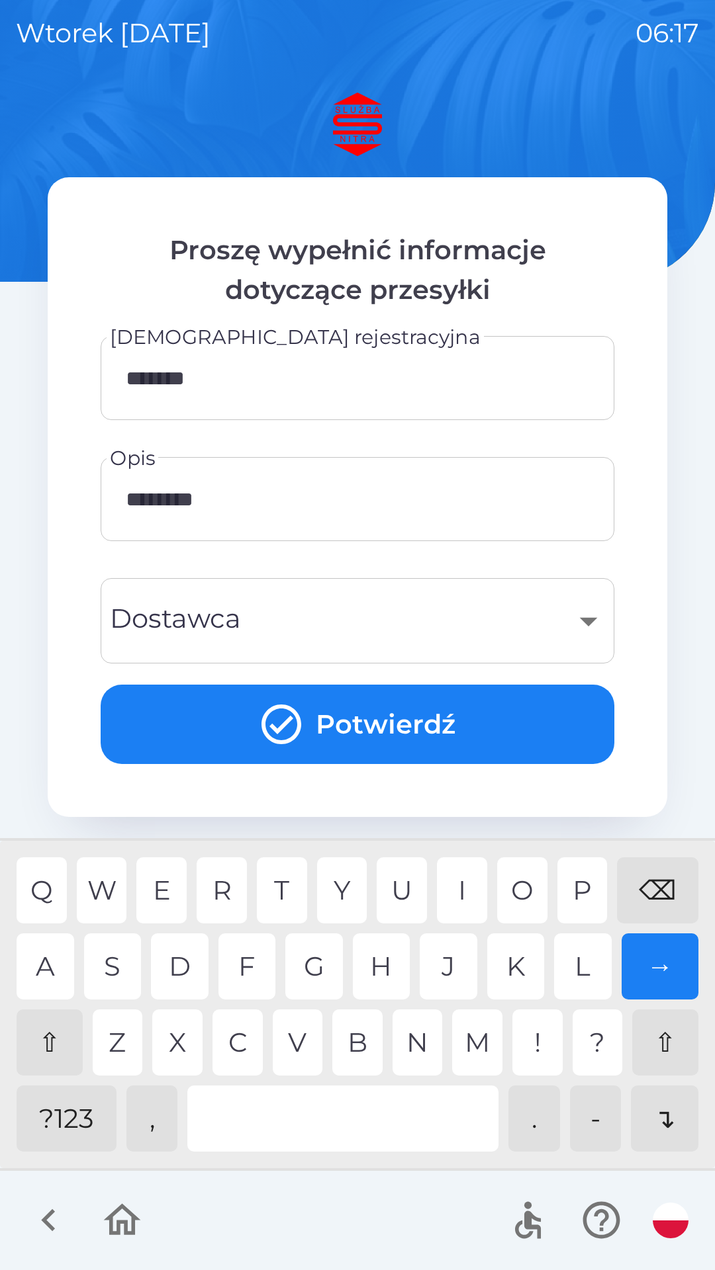
click at [249, 1097] on div at bounding box center [342, 1119] width 311 height 66
click at [50, 969] on div "A" at bounding box center [46, 967] width 58 height 66
click at [286, 875] on div "T" at bounding box center [282, 891] width 50 height 66
click at [650, 885] on div "⌫" at bounding box center [657, 891] width 81 height 66
click at [463, 886] on div "I" at bounding box center [462, 891] width 50 height 66
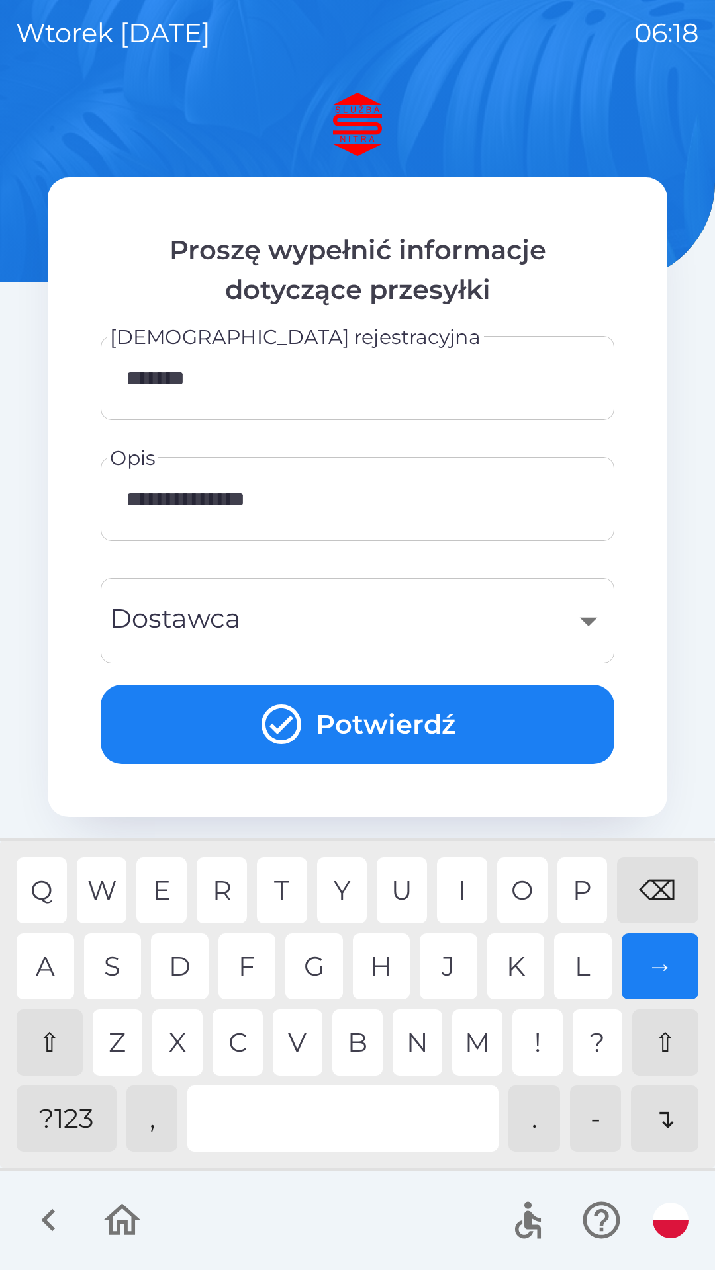
type input "**********"
click at [593, 626] on div "​" at bounding box center [357, 621] width 482 height 54
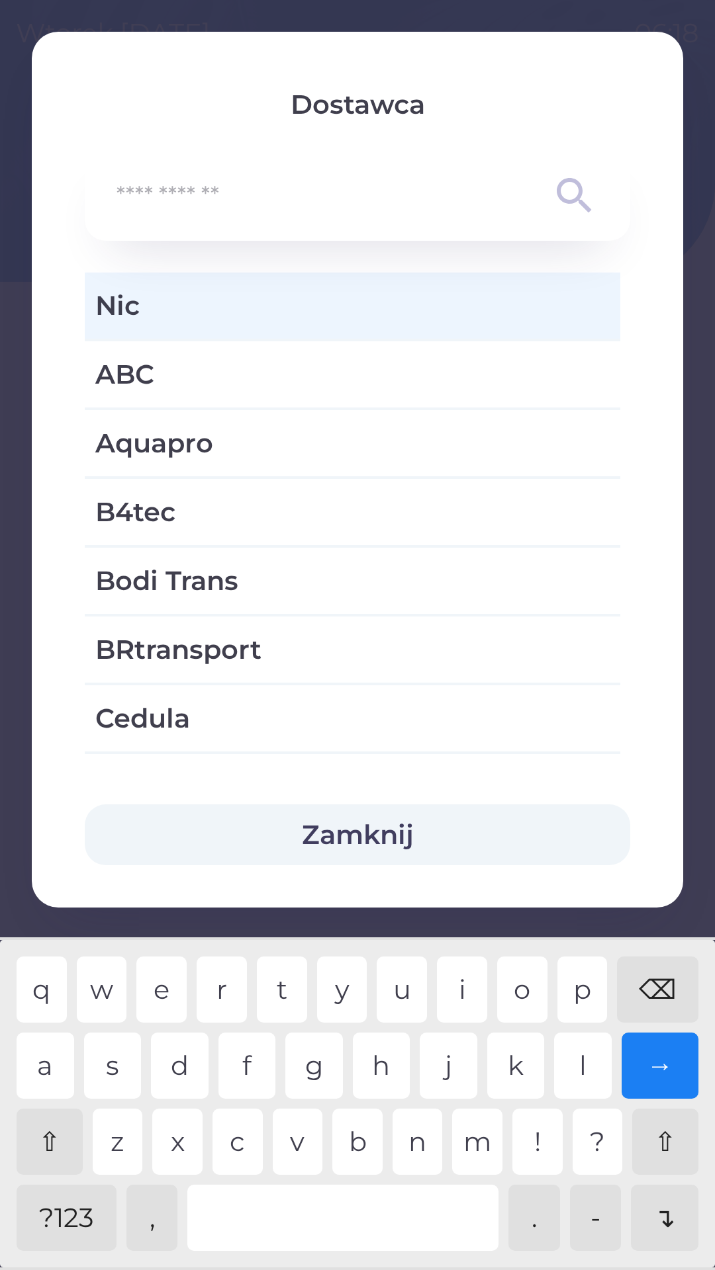
click at [288, 822] on button "Zamknij" at bounding box center [357, 835] width 545 height 61
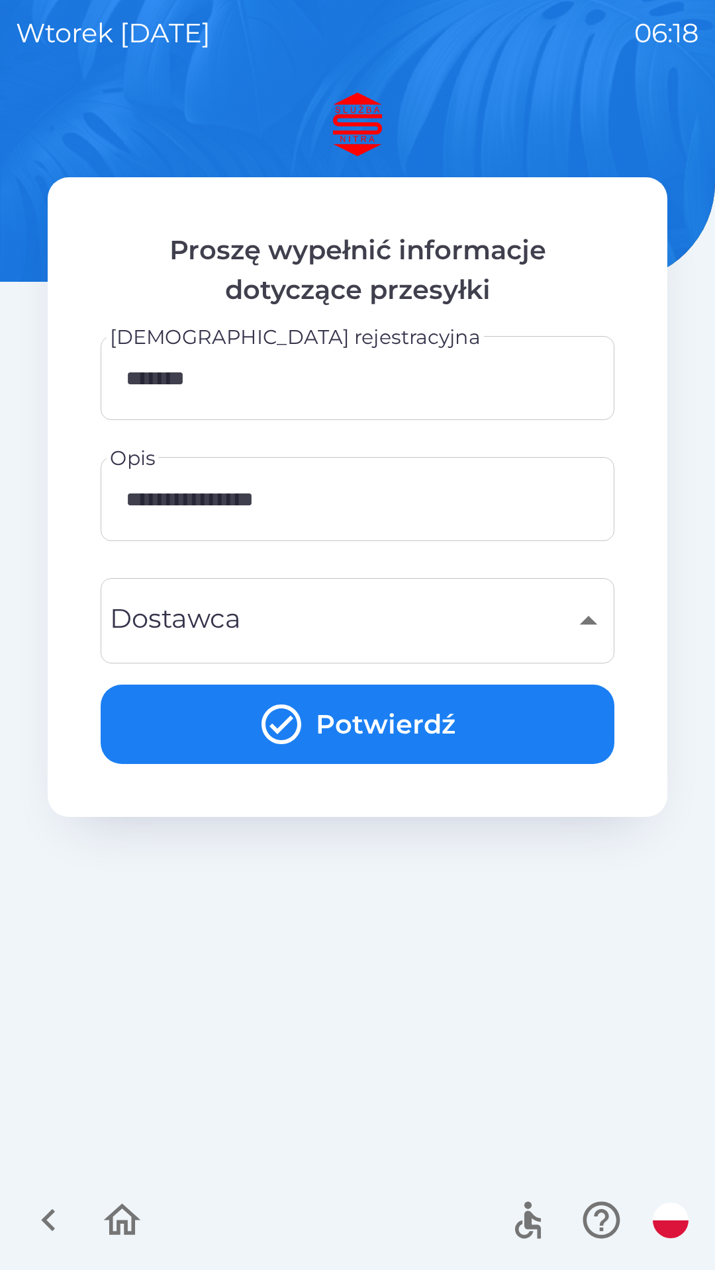
click at [199, 715] on button "Potwierdź" at bounding box center [357, 724] width 513 height 79
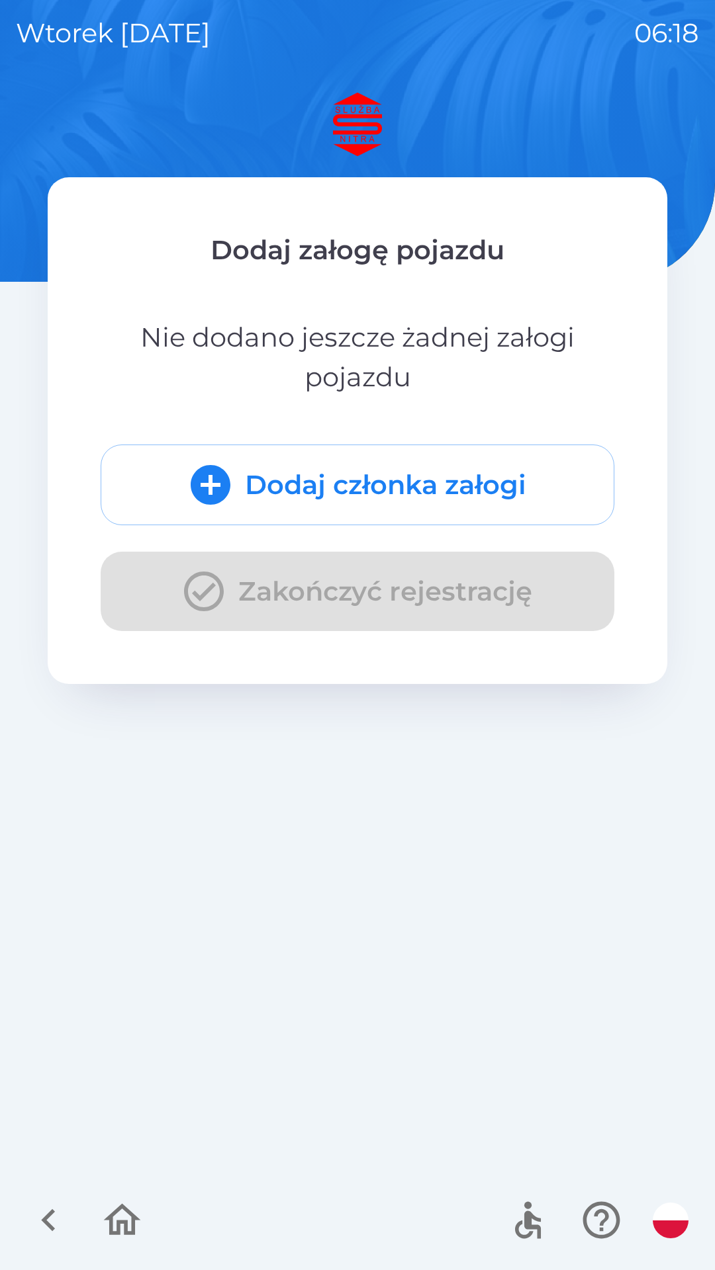
click at [187, 581] on div "Dodaj członka załogi Zakończyć rejestrację" at bounding box center [357, 538] width 513 height 187
click at [195, 588] on div "Dodaj członka załogi Zakończyć rejestrację" at bounding box center [357, 538] width 513 height 187
click at [211, 585] on div "Dodaj członka załogi Zakończyć rejestrację" at bounding box center [357, 538] width 513 height 187
click at [294, 486] on button "Dodaj członka załogi" at bounding box center [357, 485] width 513 height 81
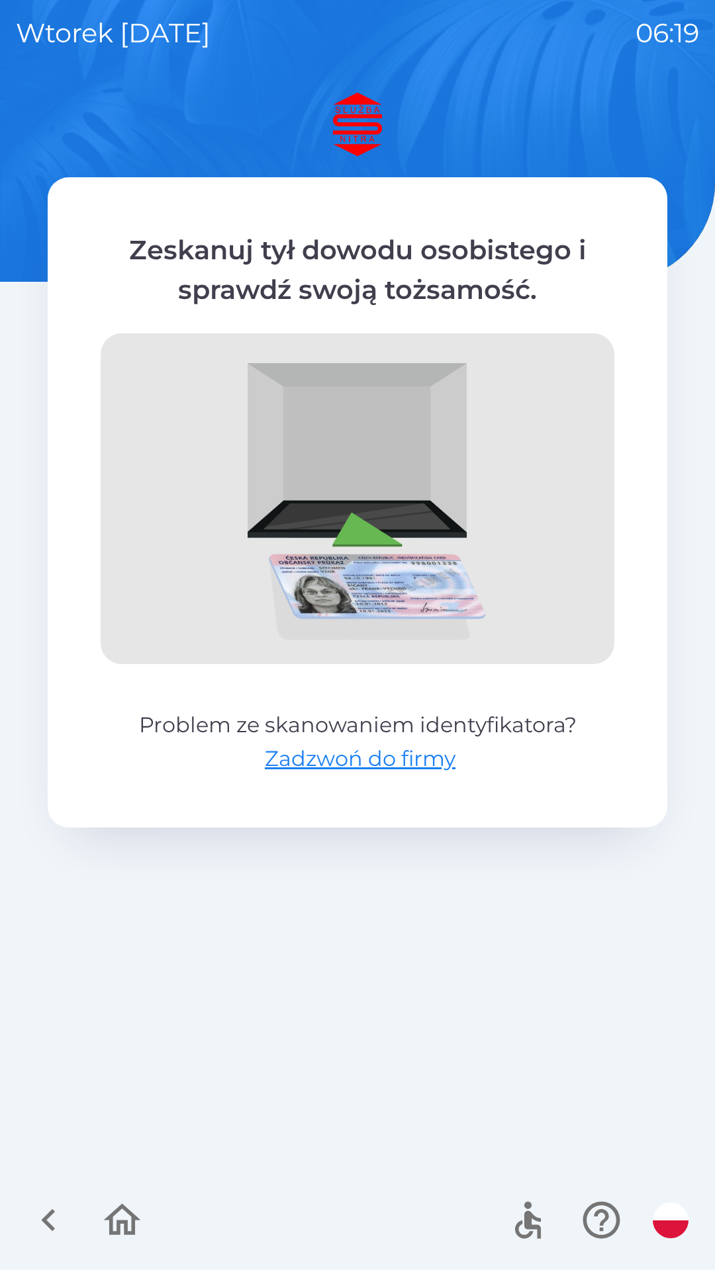
click at [65, 1216] on icon "button" at bounding box center [48, 1220] width 44 height 44
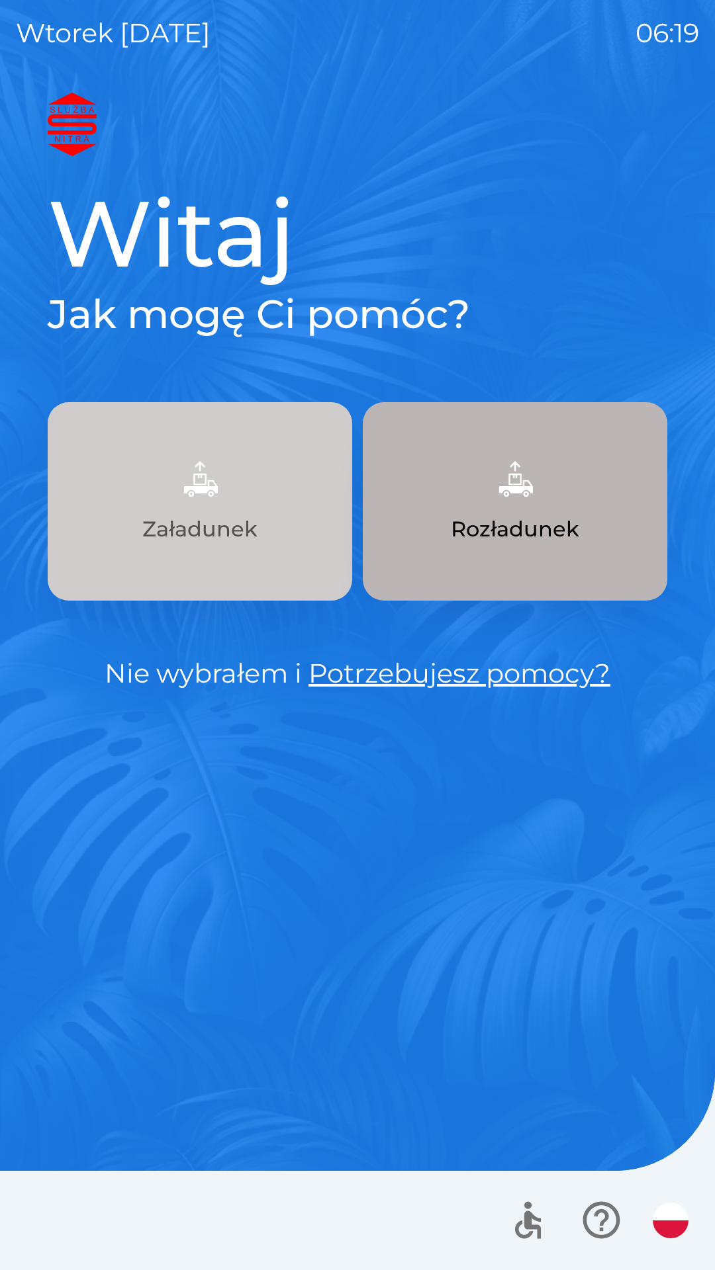
click at [158, 515] on p "Załadunek" at bounding box center [199, 529] width 115 height 32
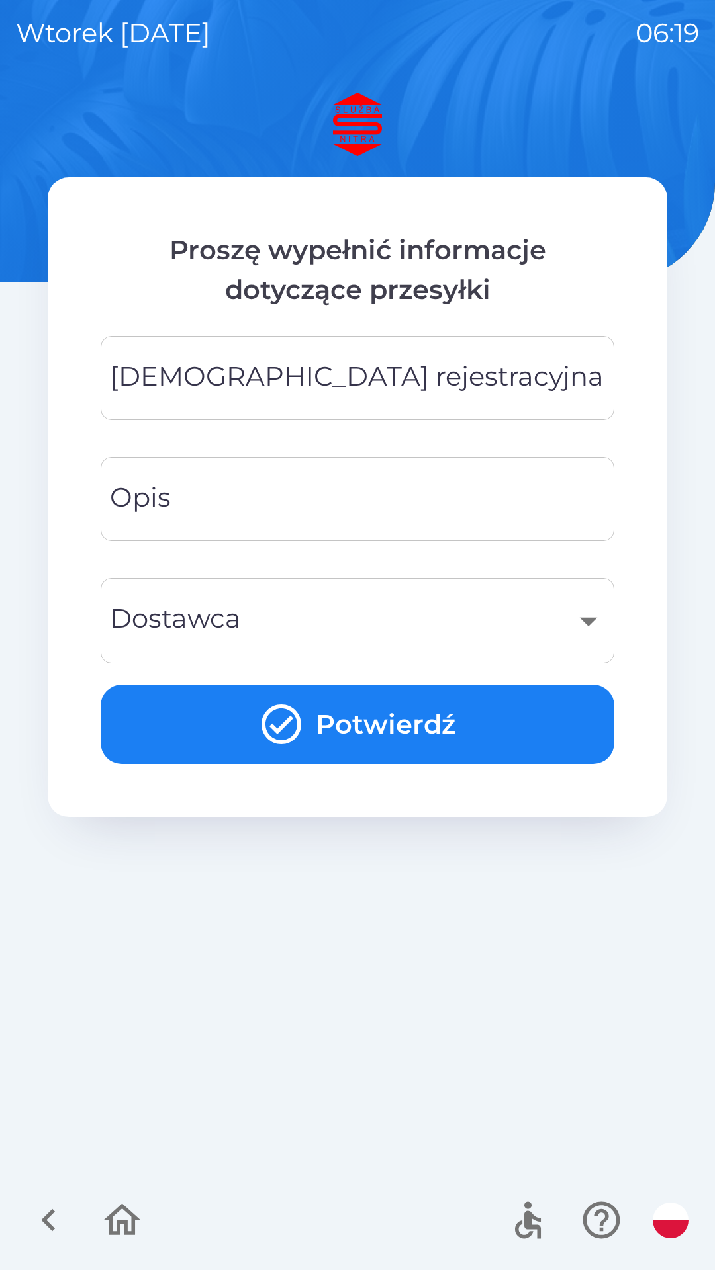
click at [178, 381] on div "[DEMOGRAPHIC_DATA] rejestracyjna Tablica rejestracyjna" at bounding box center [357, 378] width 513 height 84
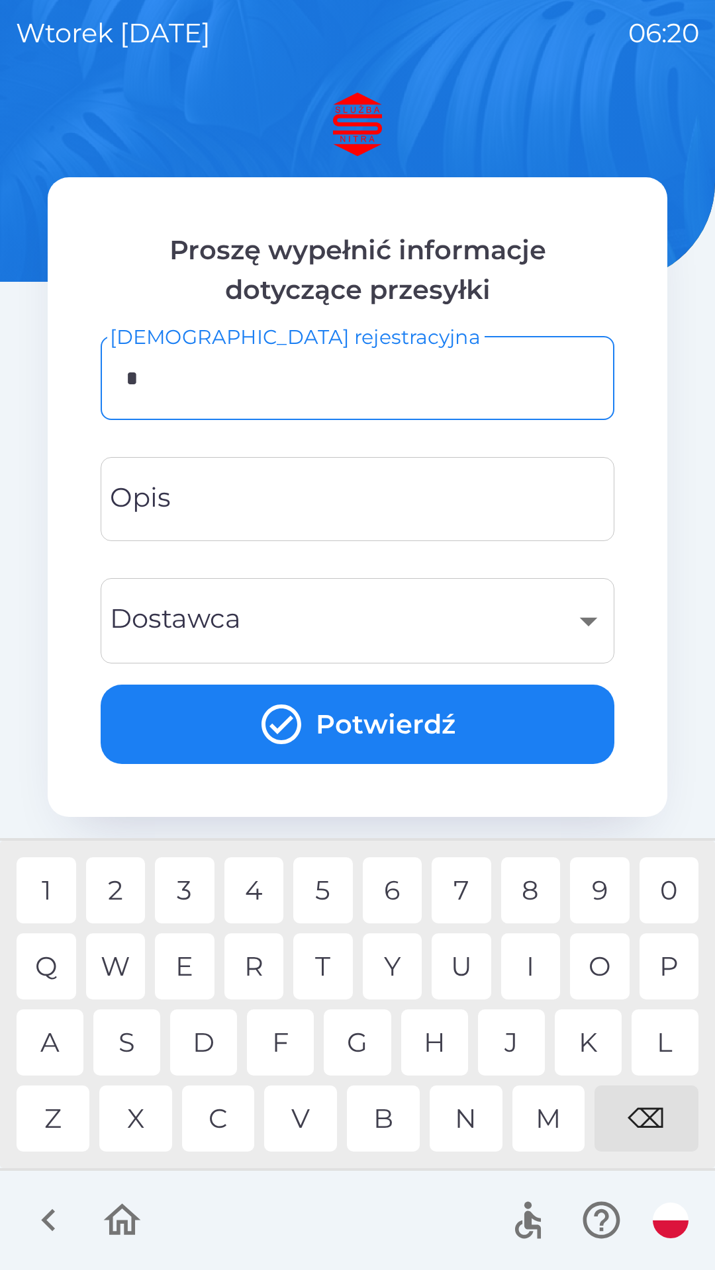
click at [586, 1038] on div "K" at bounding box center [587, 1043] width 67 height 66
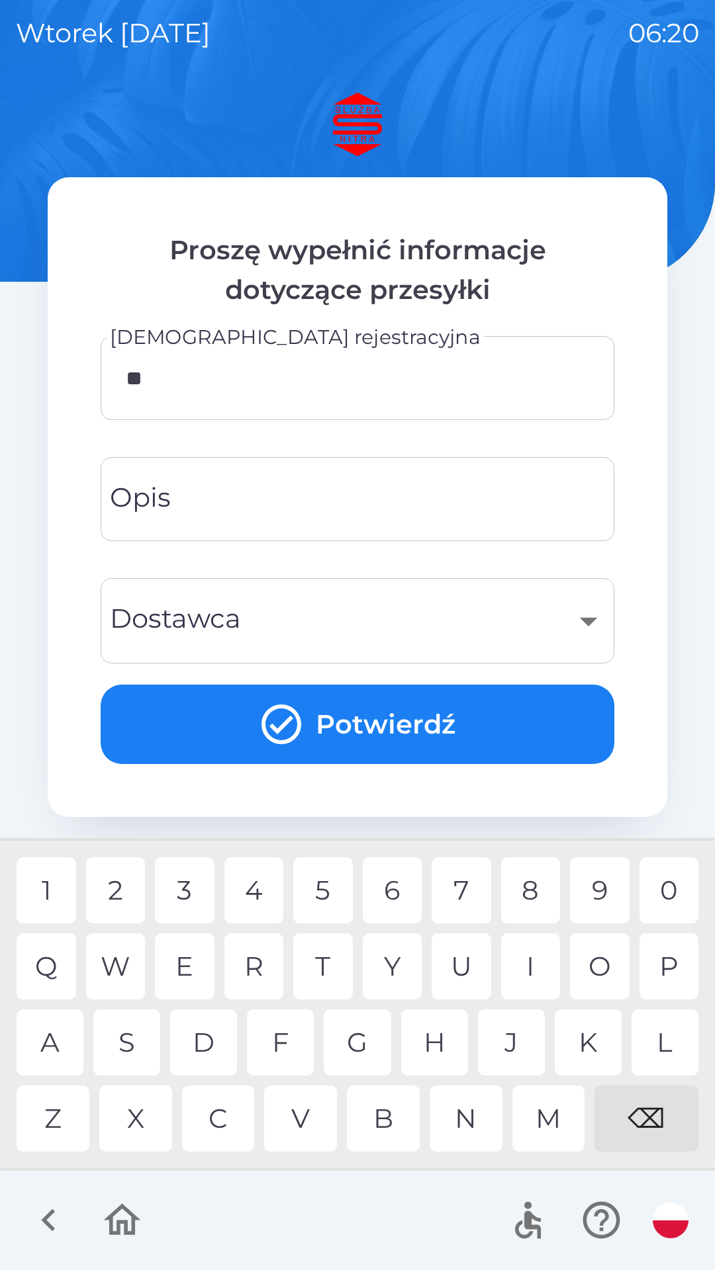
click at [128, 1045] on div "S" at bounding box center [126, 1043] width 67 height 66
click at [457, 963] on div "U" at bounding box center [461, 967] width 60 height 66
click at [186, 965] on div "E" at bounding box center [185, 967] width 60 height 66
click at [273, 1043] on div "F" at bounding box center [280, 1043] width 67 height 66
click at [187, 894] on div "3" at bounding box center [185, 891] width 60 height 66
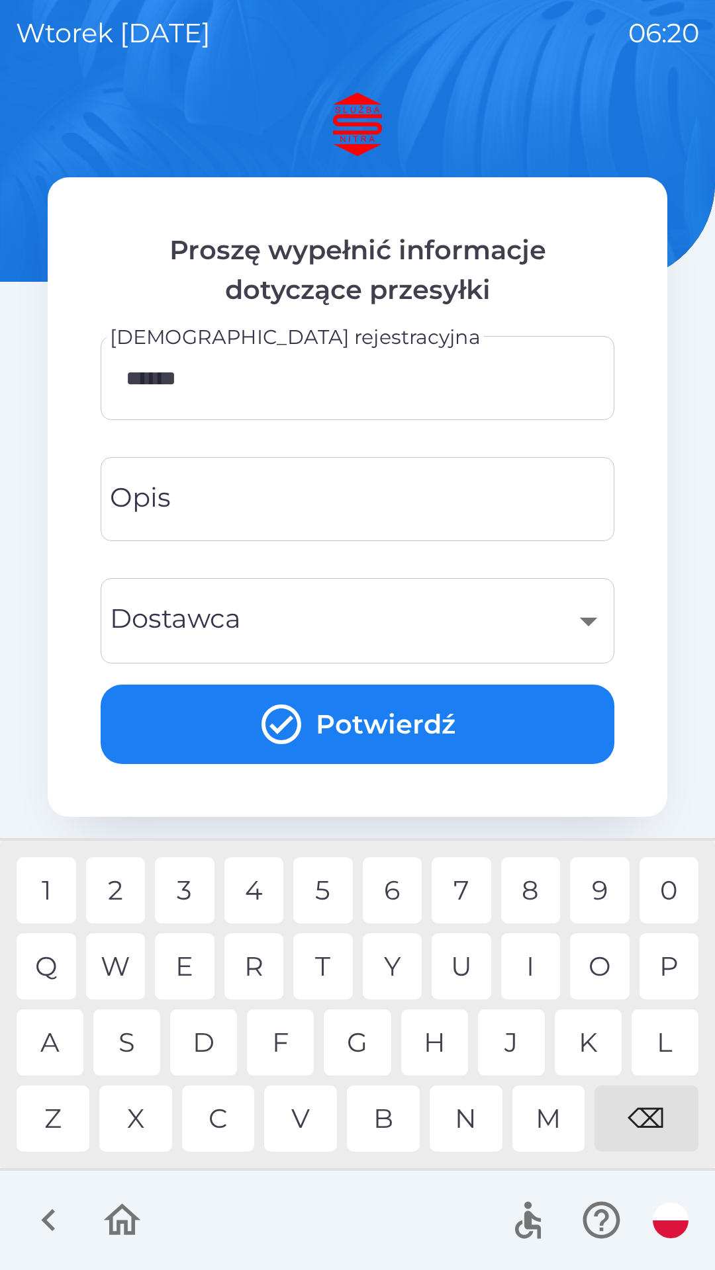
type input "*******"
click at [396, 891] on div "6" at bounding box center [393, 891] width 60 height 66
click at [215, 494] on input "Opis" at bounding box center [357, 499] width 482 height 52
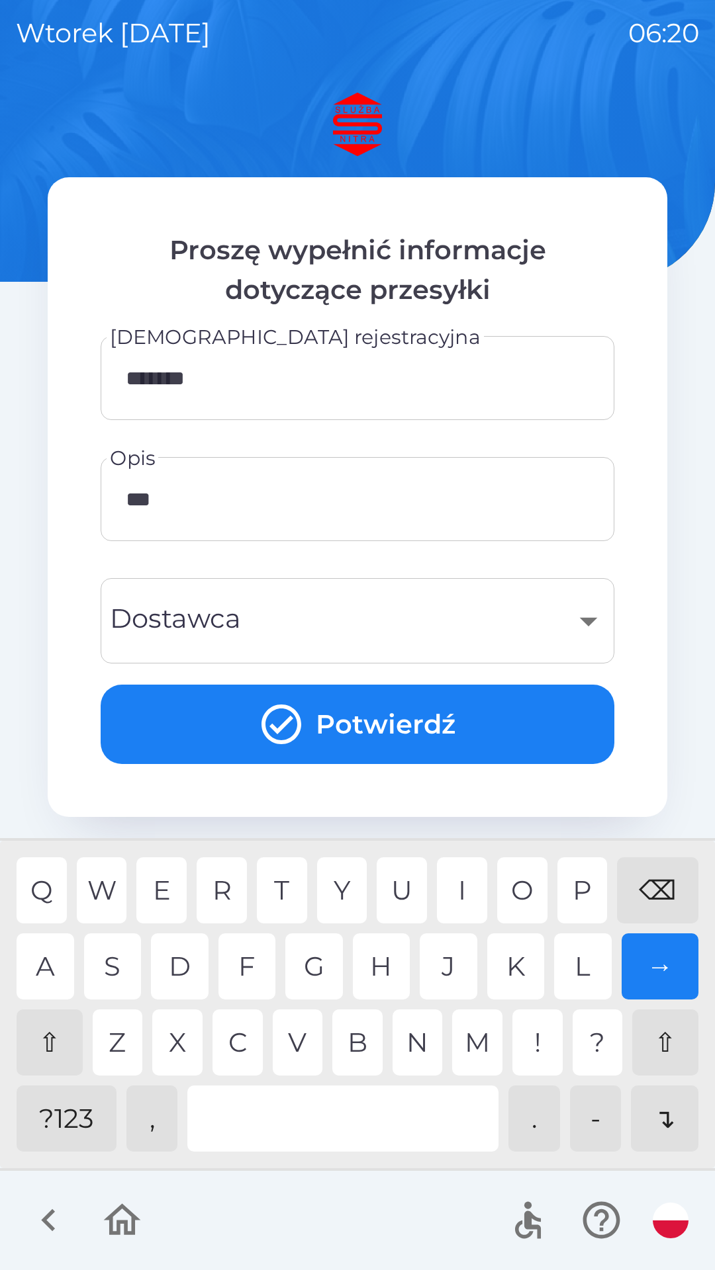
click at [121, 1049] on div "Z" at bounding box center [118, 1043] width 50 height 66
click at [50, 963] on div "A" at bounding box center [46, 967] width 58 height 66
click at [247, 1118] on div at bounding box center [342, 1119] width 311 height 66
type input "**********"
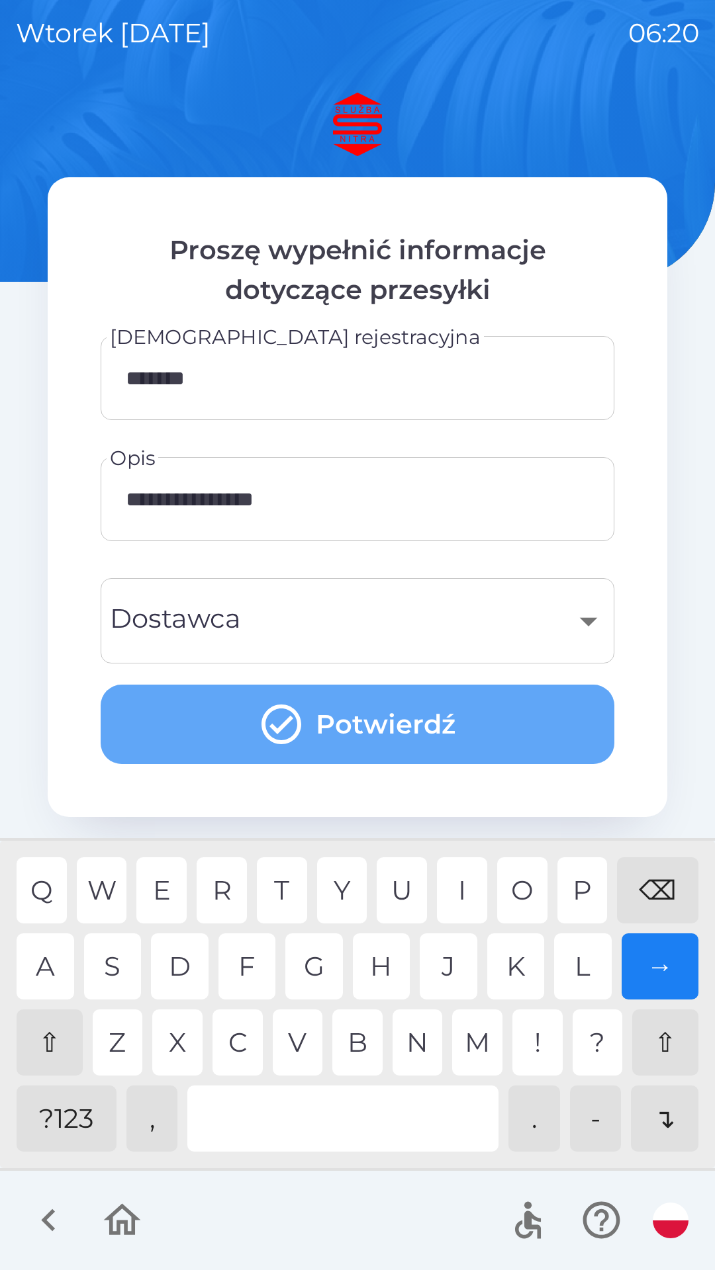
click at [245, 728] on button "Potwierdź" at bounding box center [357, 724] width 513 height 79
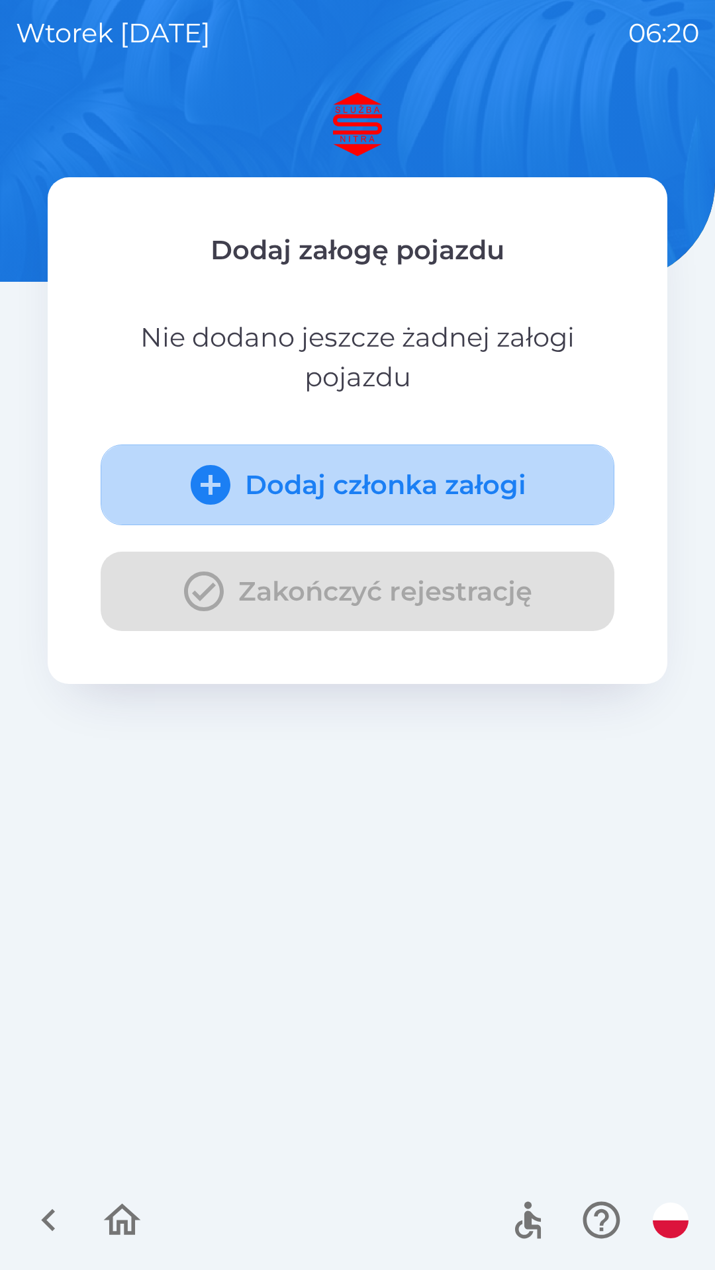
click at [214, 487] on icon "submit" at bounding box center [211, 485] width 40 height 40
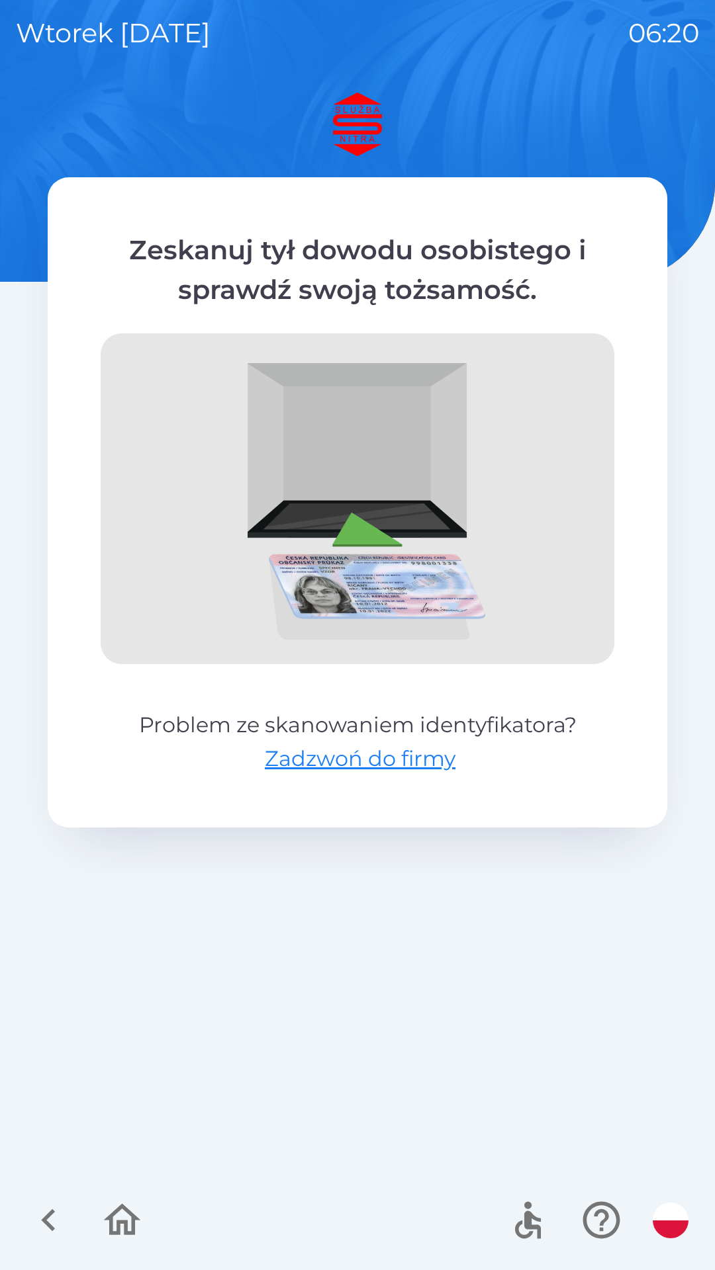
click at [46, 1223] on icon "button" at bounding box center [48, 1221] width 14 height 22
